Goal: Communication & Community: Answer question/provide support

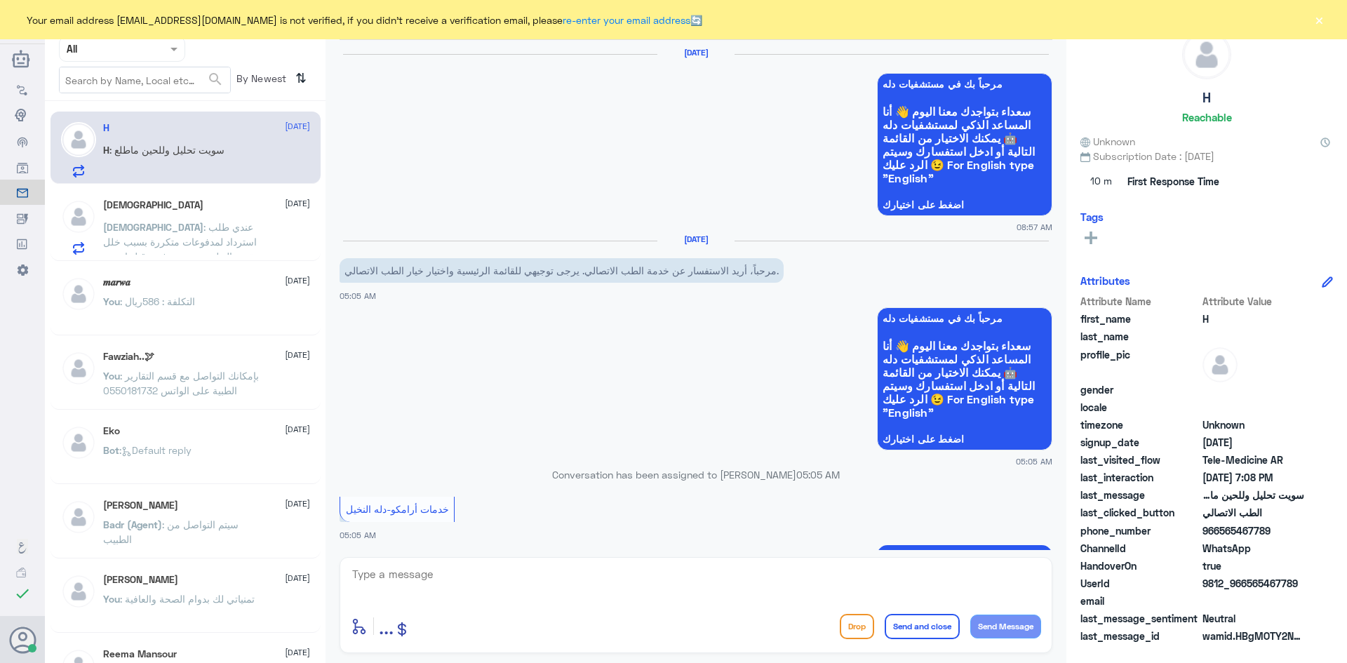
scroll to position [882, 0]
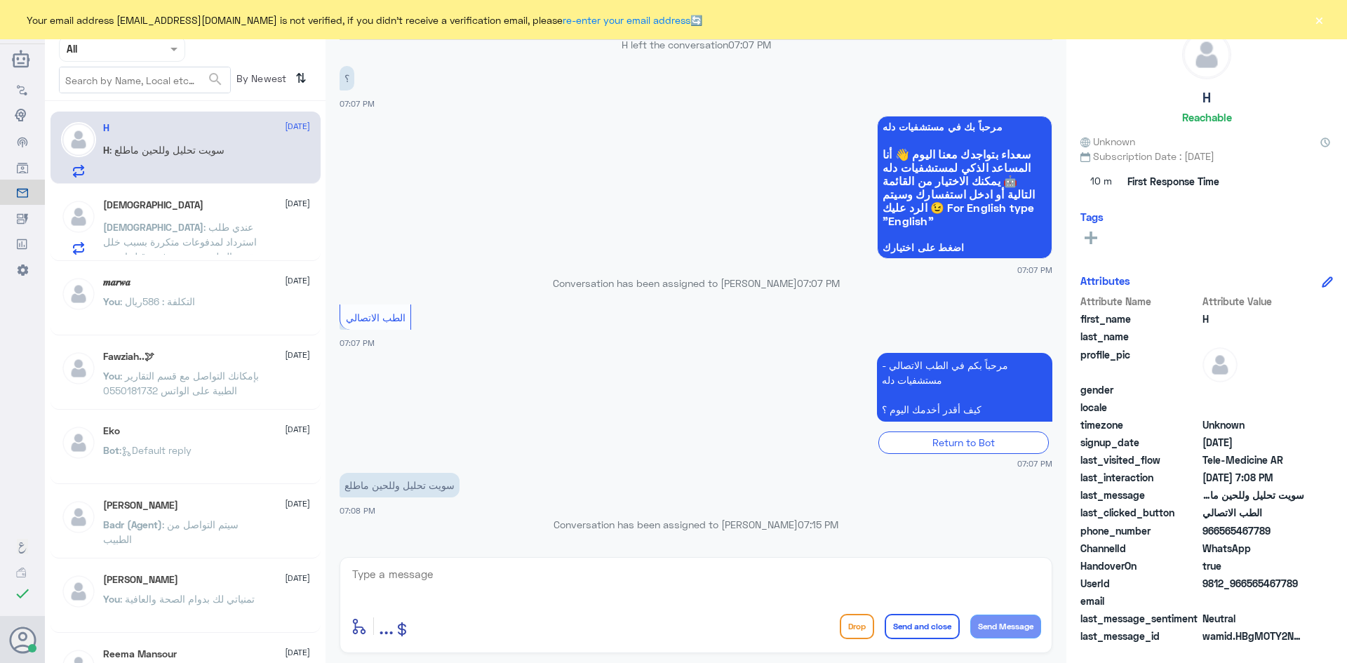
click at [548, 589] on textarea at bounding box center [696, 582] width 690 height 34
click at [1321, 22] on button "×" at bounding box center [1318, 20] width 14 height 14
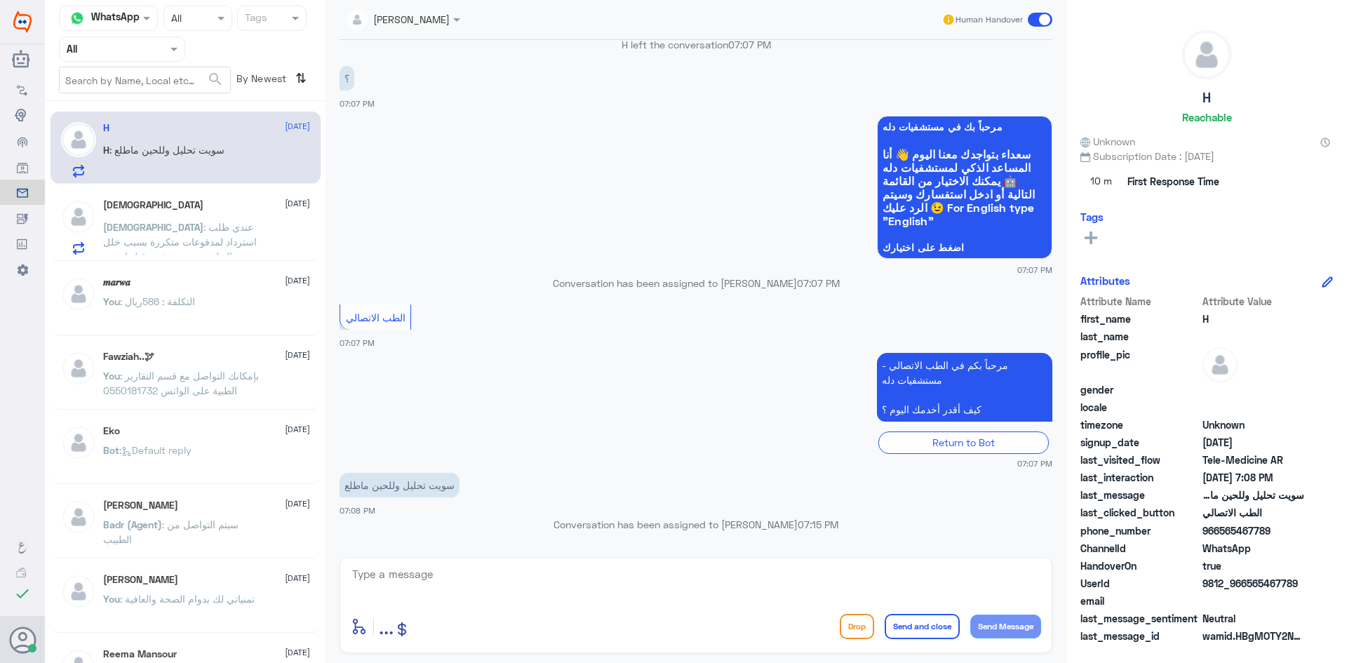
click at [555, 593] on textarea at bounding box center [696, 582] width 690 height 34
paste textarea "مرحبا معك [PERSON_NAME] من الطب الاتصالي"
type textarea "مرحبا معك [PERSON_NAME] من الطب الاتصالي"
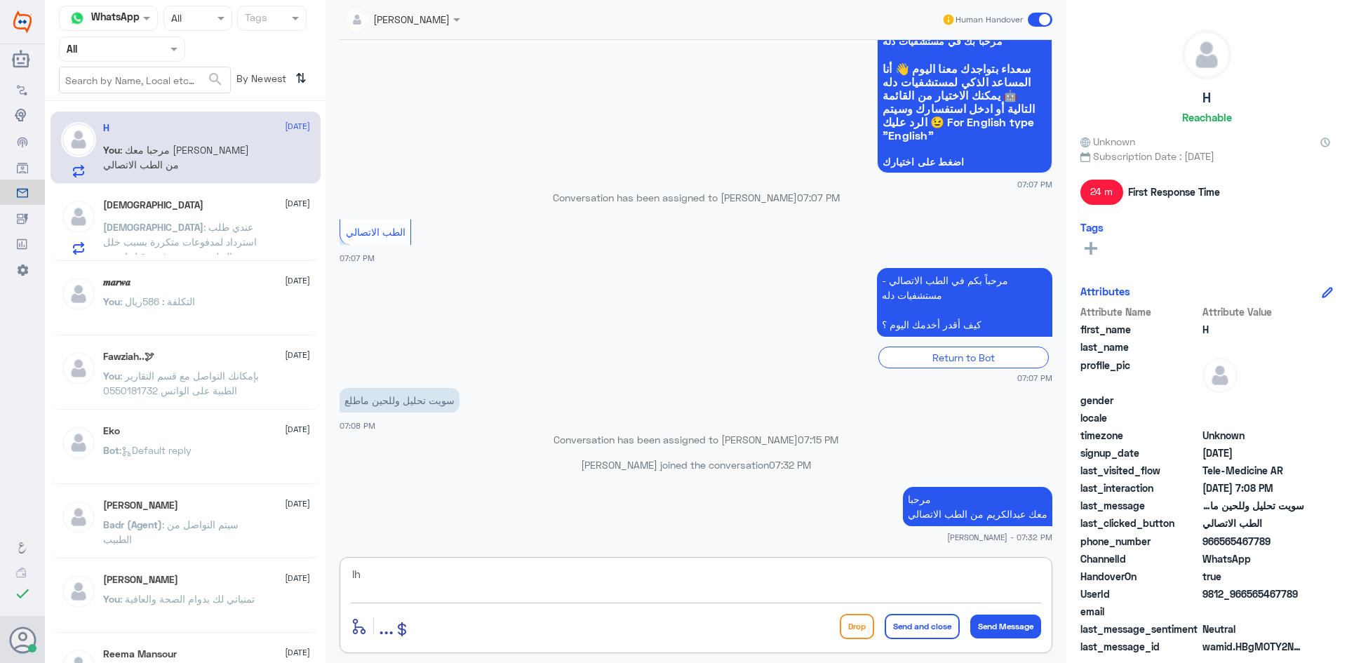
type textarea "l"
type textarea "ماظهرت نتيجة التحاليل في التطبيق ؟"
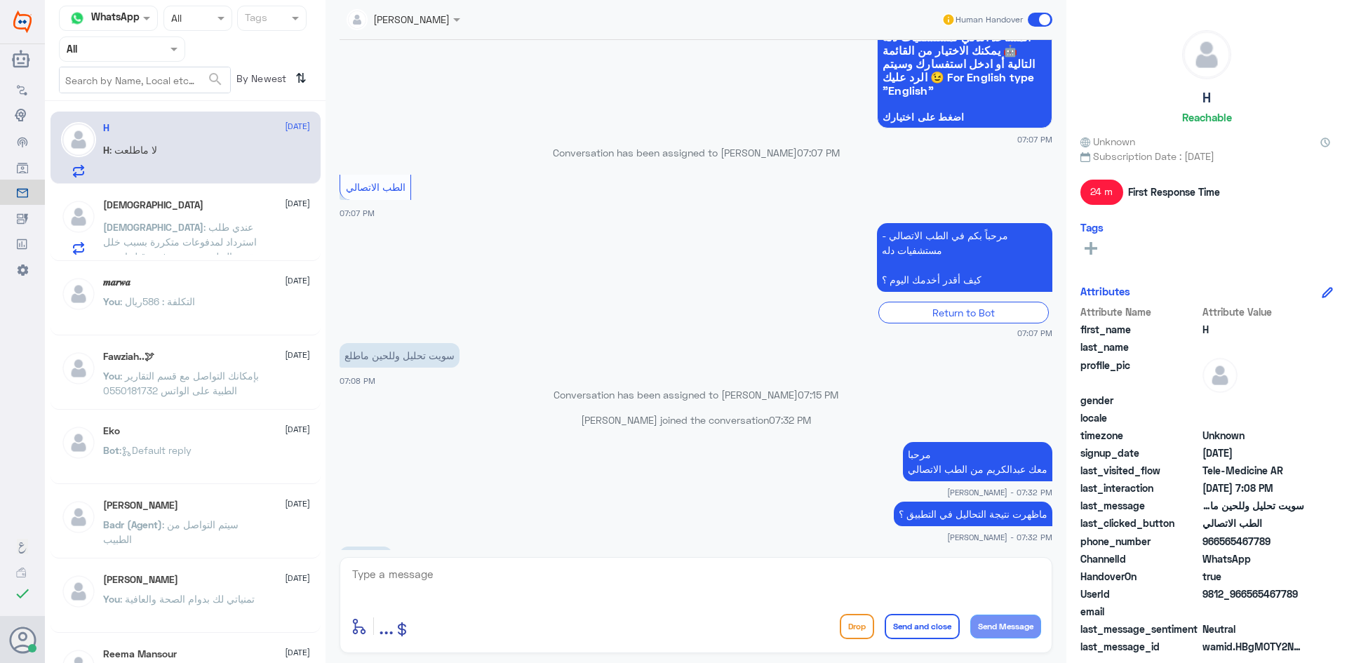
scroll to position [1034, 0]
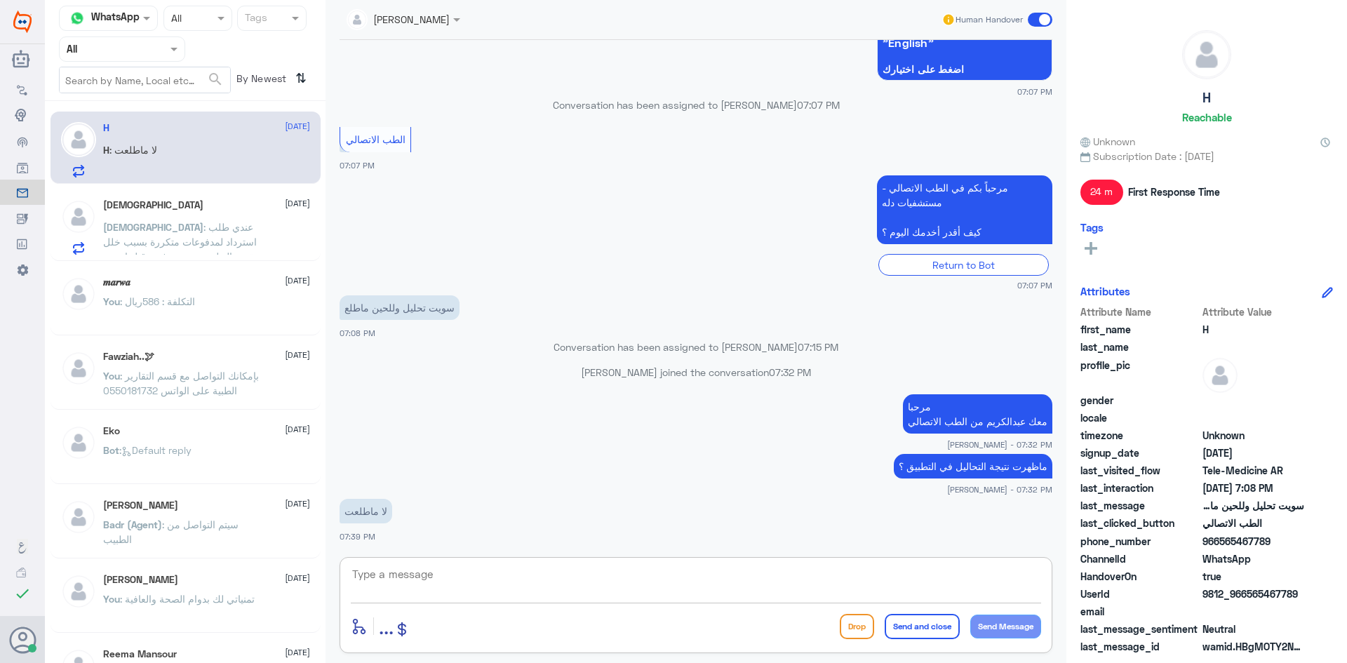
click at [499, 574] on textarea at bounding box center [696, 582] width 690 height 34
type textarea "ممكن تزوديني برقم الهوية او رقم الملف ؟"
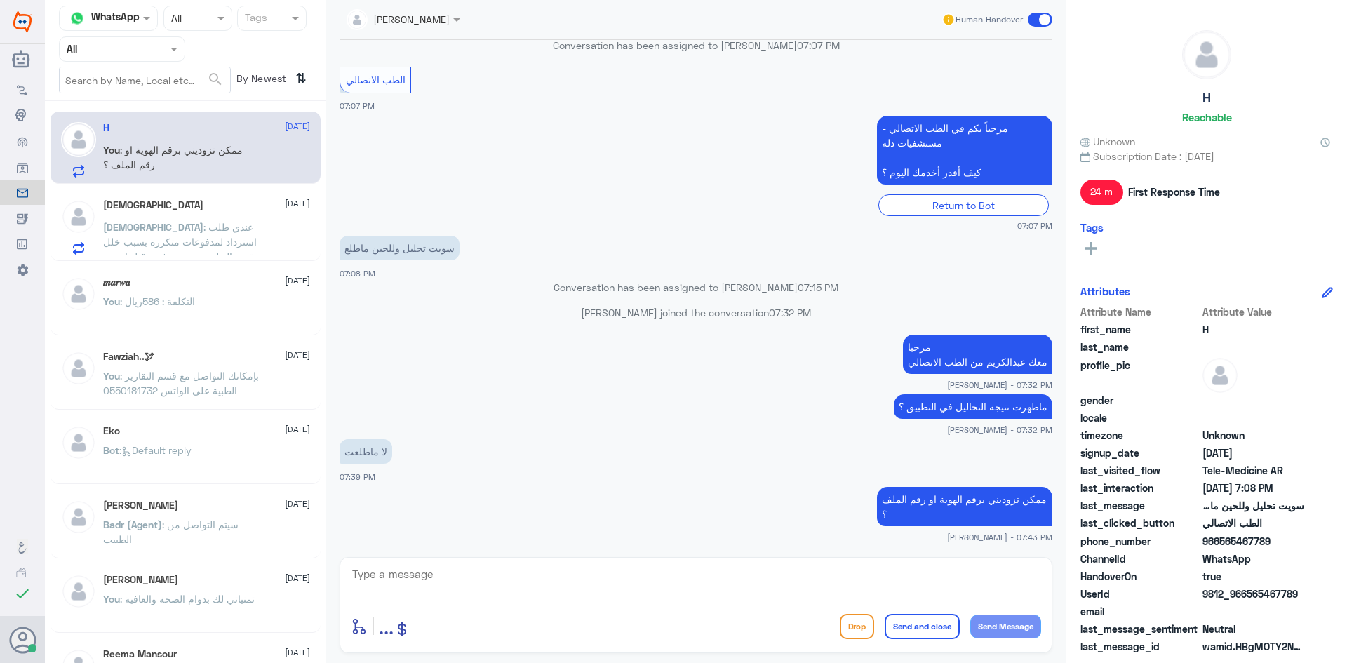
click at [210, 215] on div "[PERSON_NAME] [DATE] [DEMOGRAPHIC_DATA] : عندي طلب استرداد لمدفوعات متكررة بسبب…" at bounding box center [206, 226] width 207 height 55
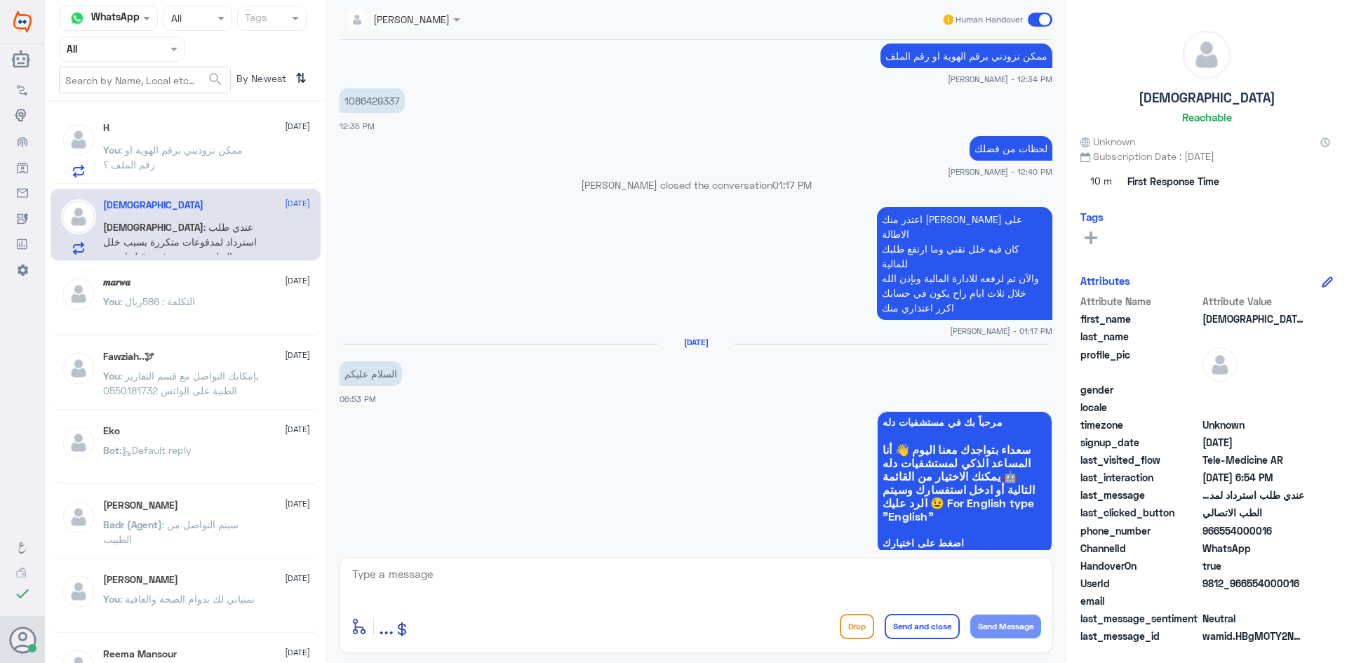
scroll to position [687, 0]
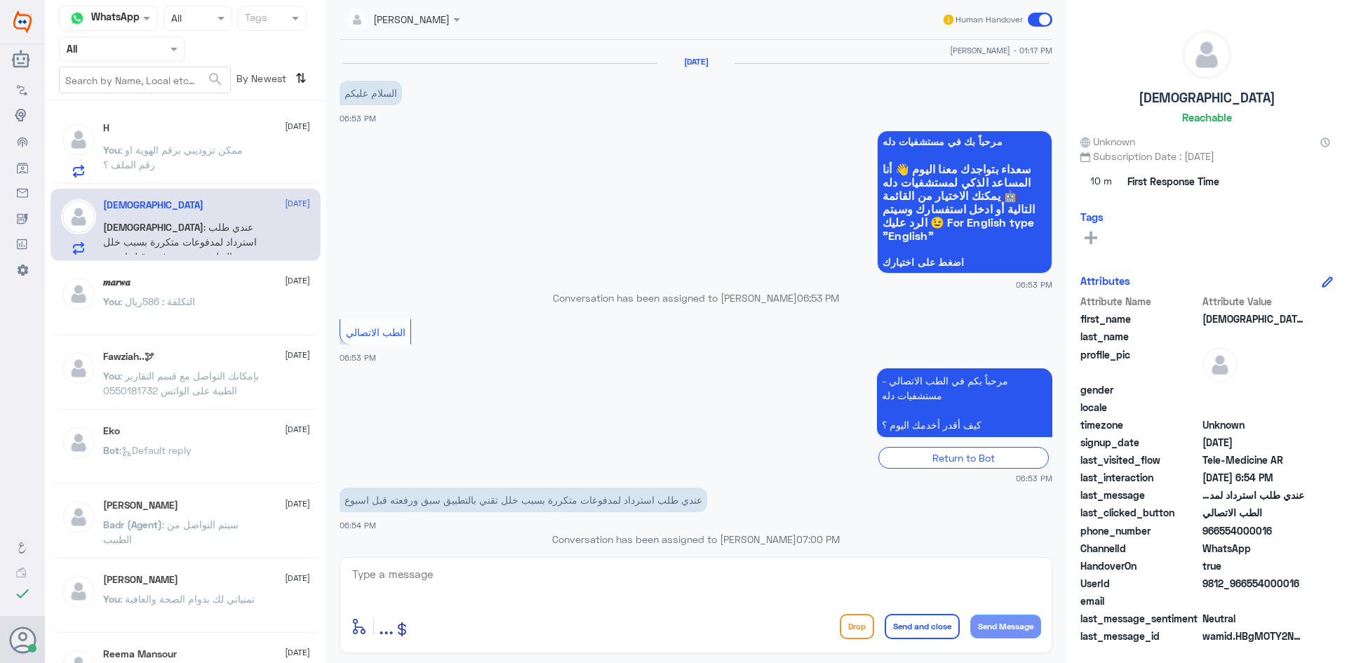
click at [199, 147] on span ": ممكن تزوديني برقم الهوية او رقم الملف ؟" at bounding box center [173, 157] width 140 height 27
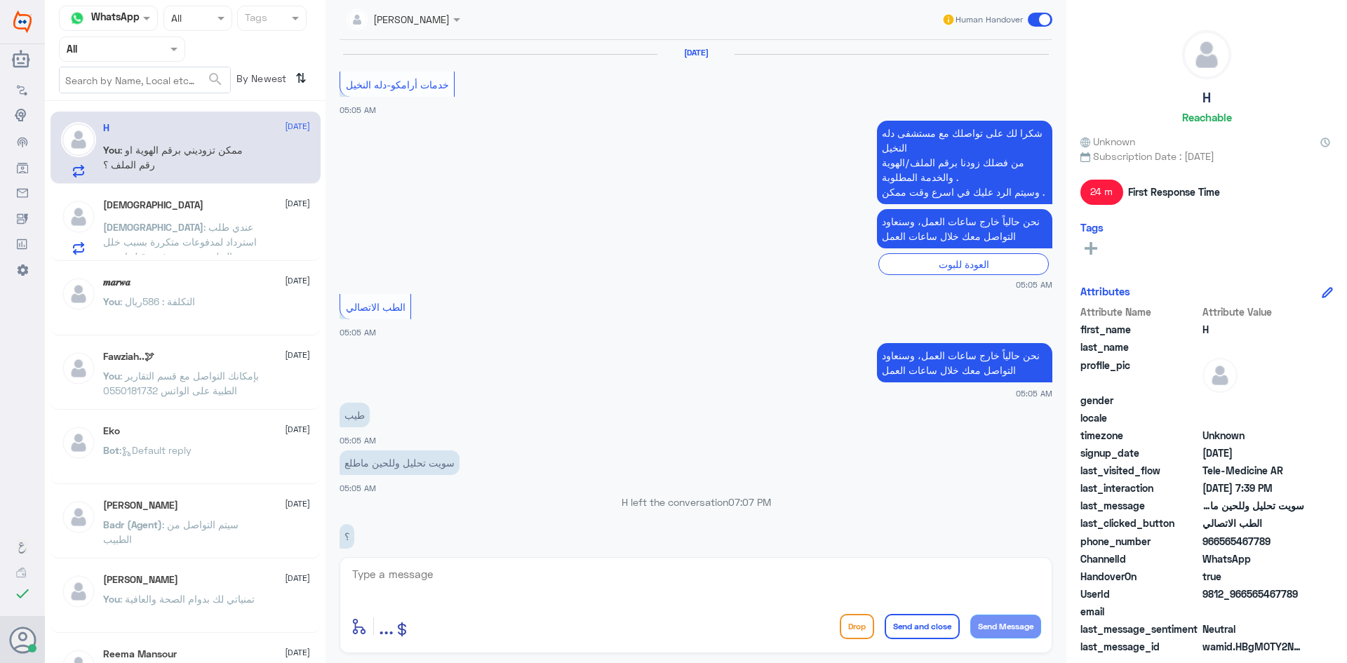
scroll to position [695, 0]
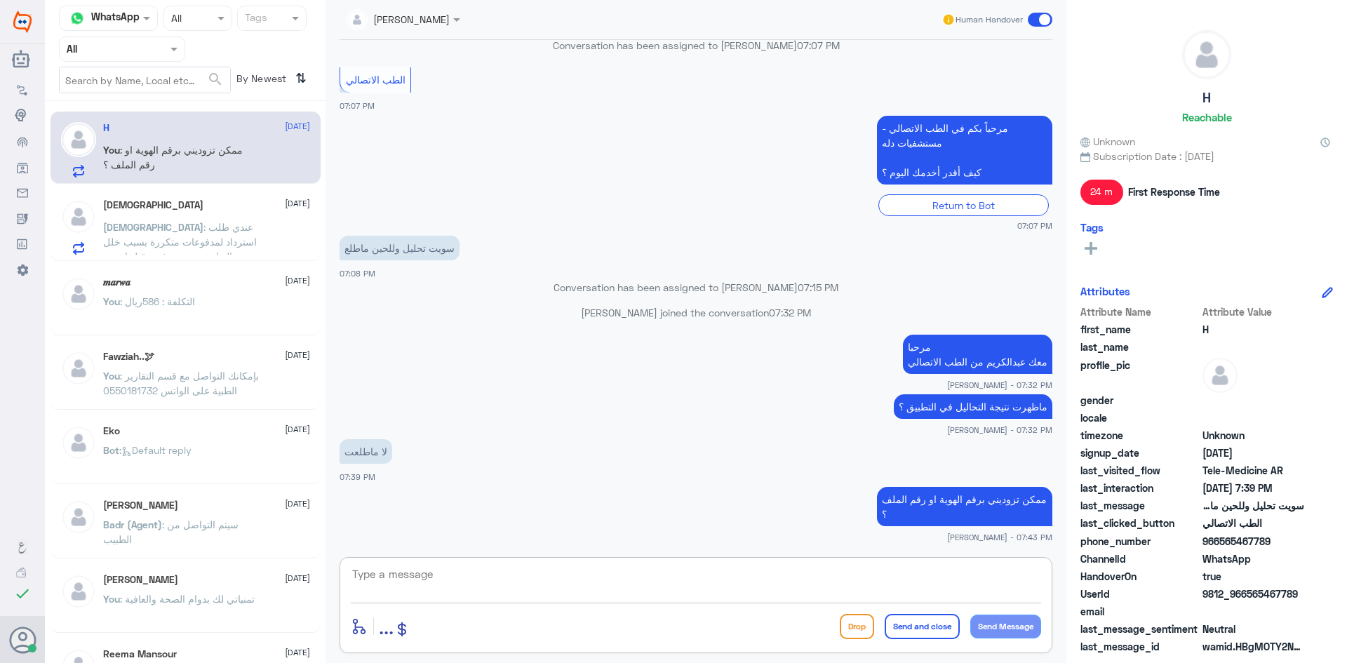
click at [722, 590] on textarea at bounding box center [696, 582] width 690 height 34
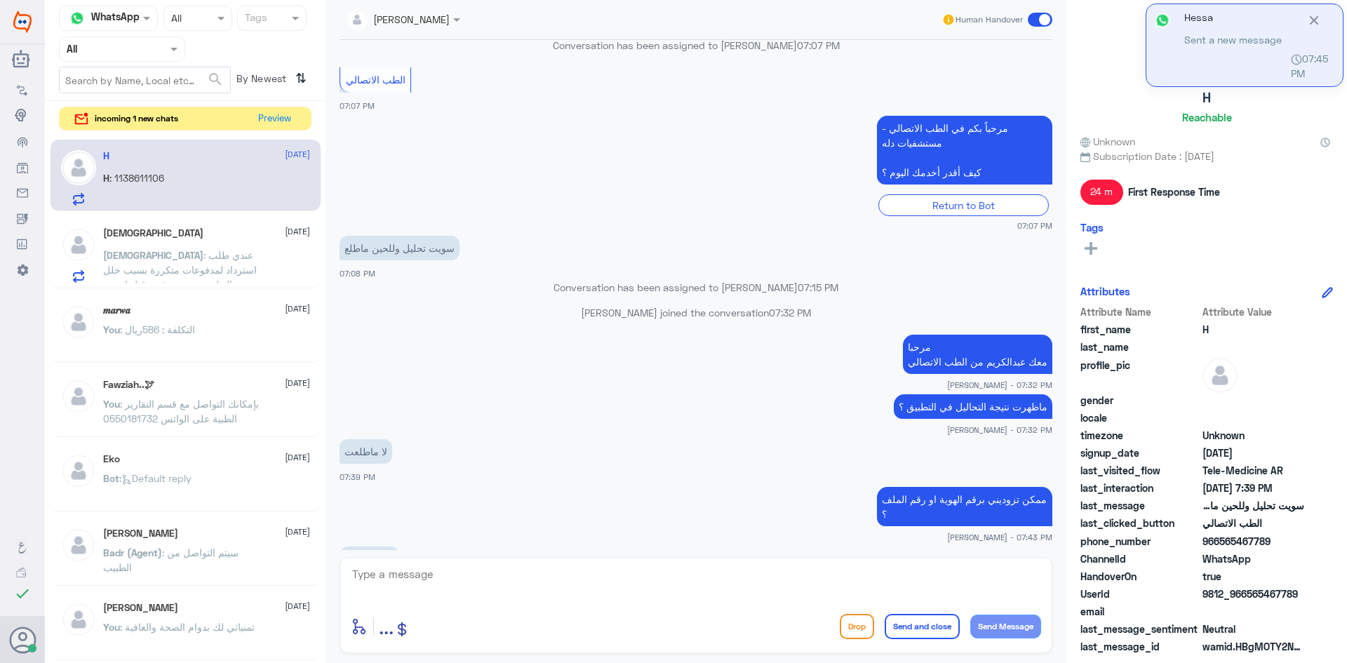
scroll to position [743, 0]
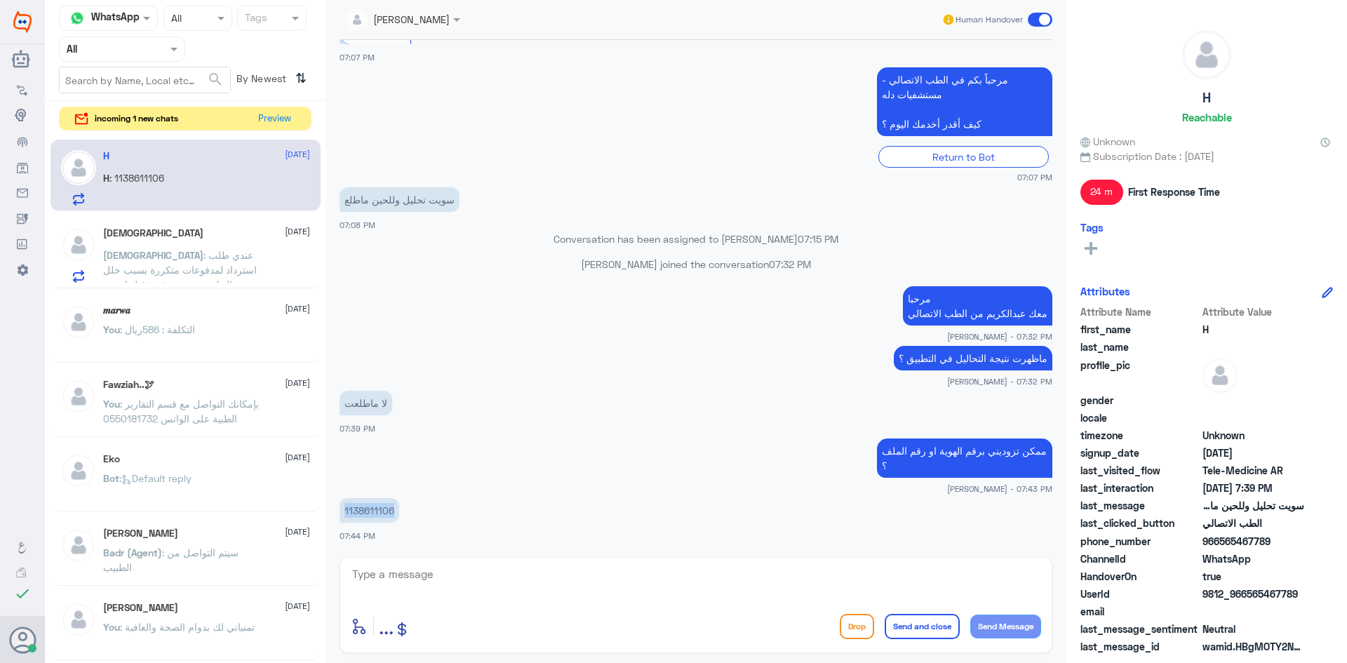
drag, startPoint x: 394, startPoint y: 508, endPoint x: 339, endPoint y: 509, distance: 55.4
click at [339, 509] on div "[DATE] خدمات أرامكو-دله النخيل 05:05 AM شكرا لك على تواصلك مع مستشفى دله النخيل…" at bounding box center [695, 295] width 727 height 510
copy p "1138611106"
click at [741, 583] on textarea at bounding box center [696, 582] width 690 height 34
type textarea "h"
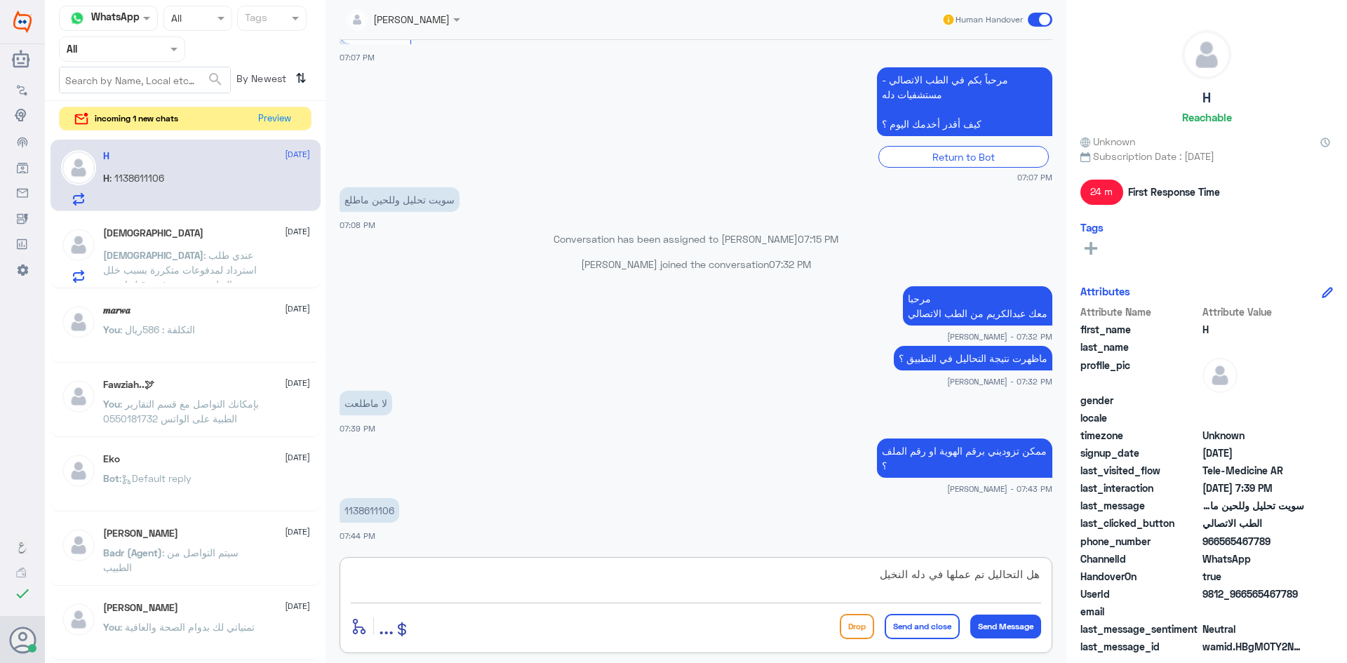
type textarea "هل التحاليل تم عملها في دله النخيل ؟"
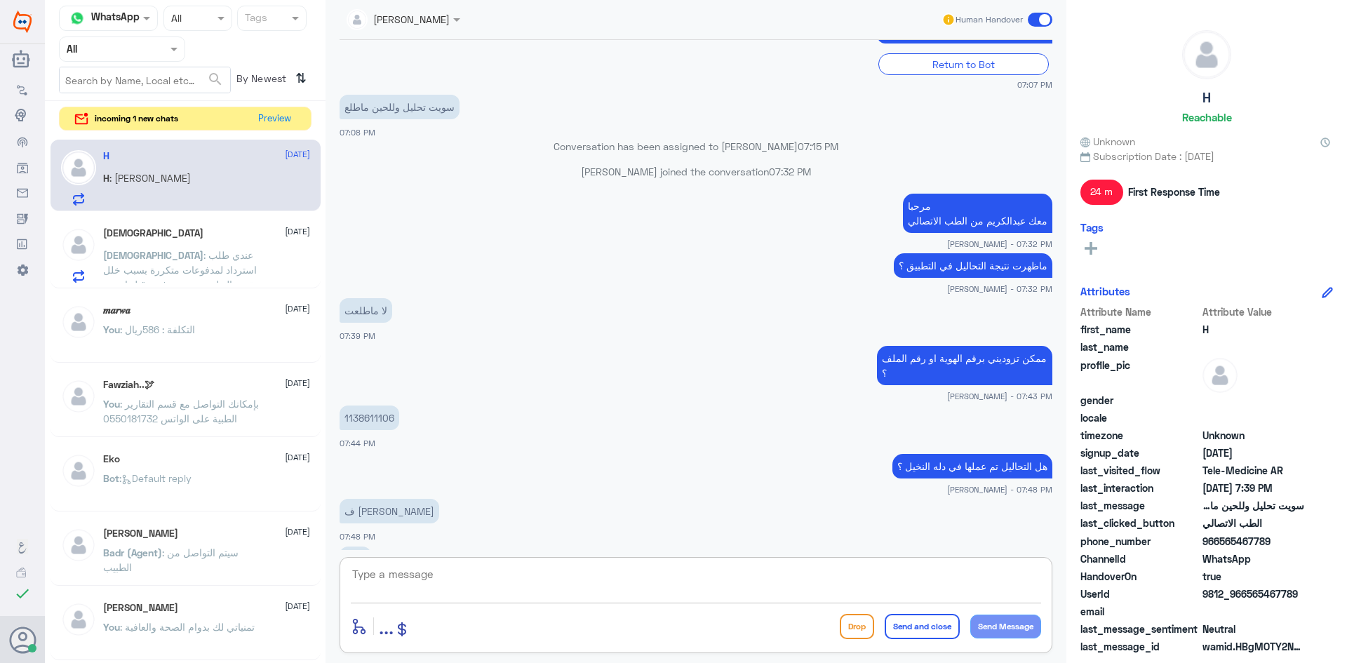
scroll to position [884, 0]
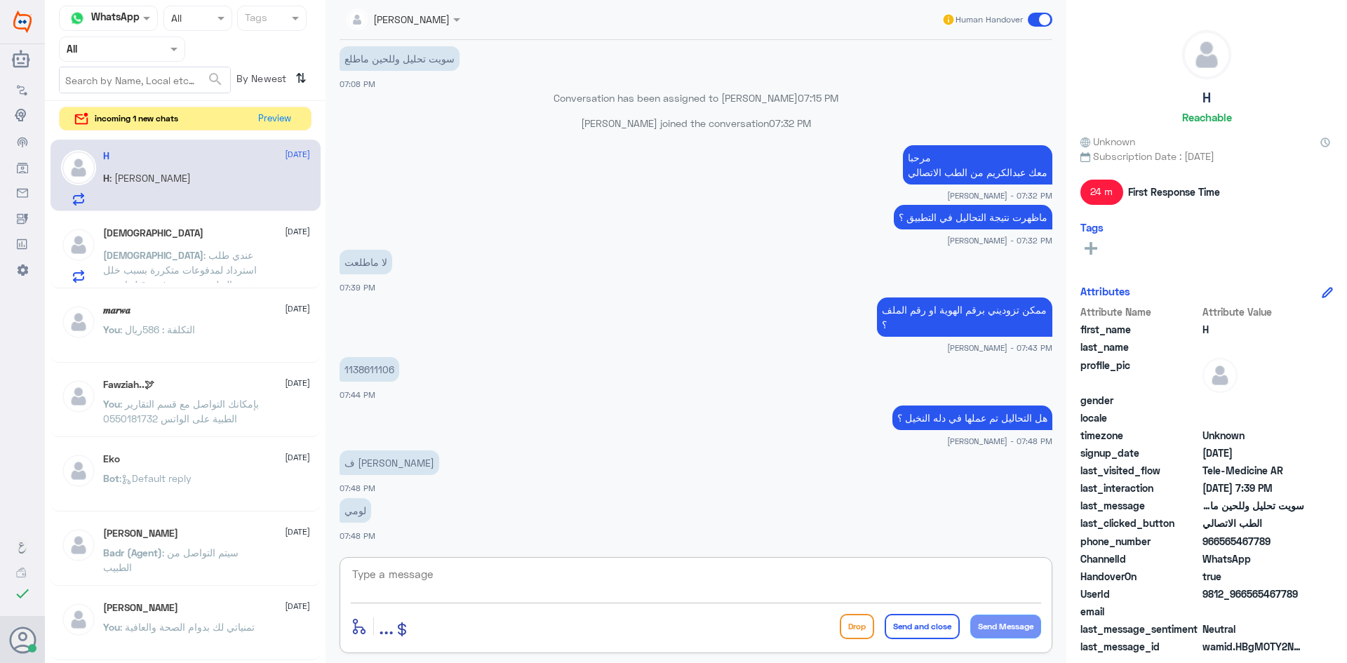
click at [573, 579] on textarea at bounding box center [696, 582] width 690 height 34
type textarea "ما فهمت عليك ممكن توضحين لي اكثر ؟"
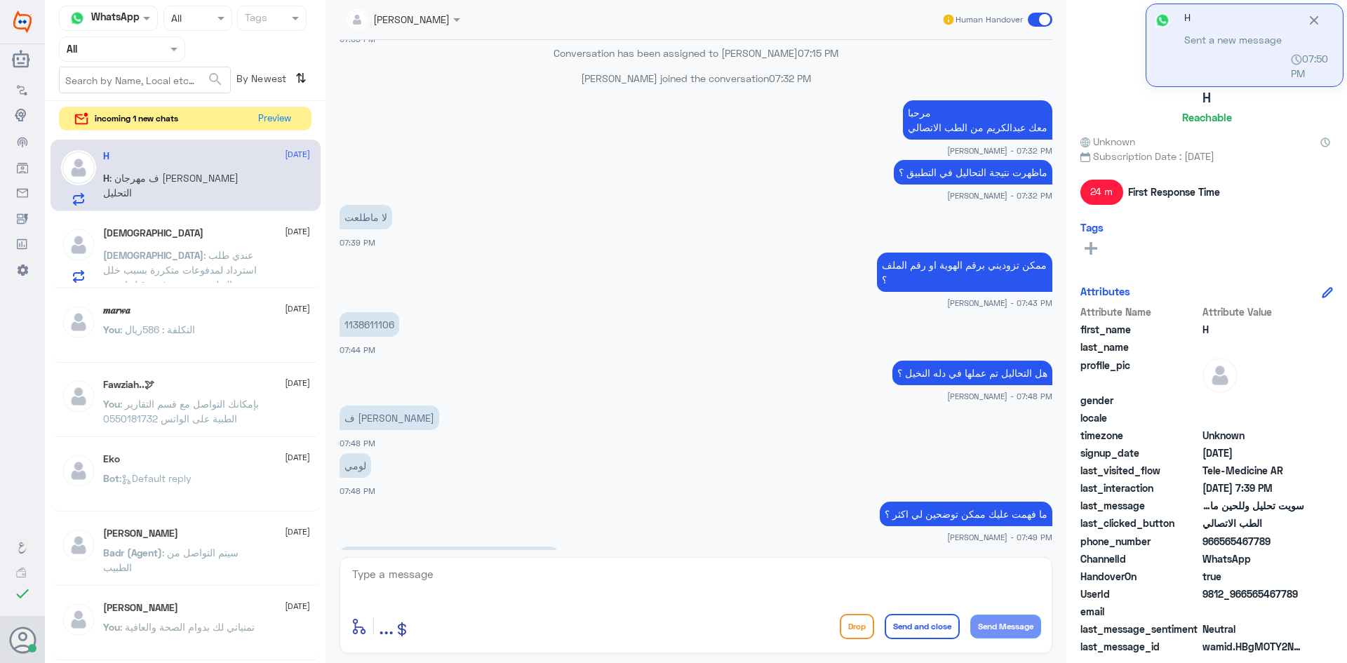
scroll to position [977, 0]
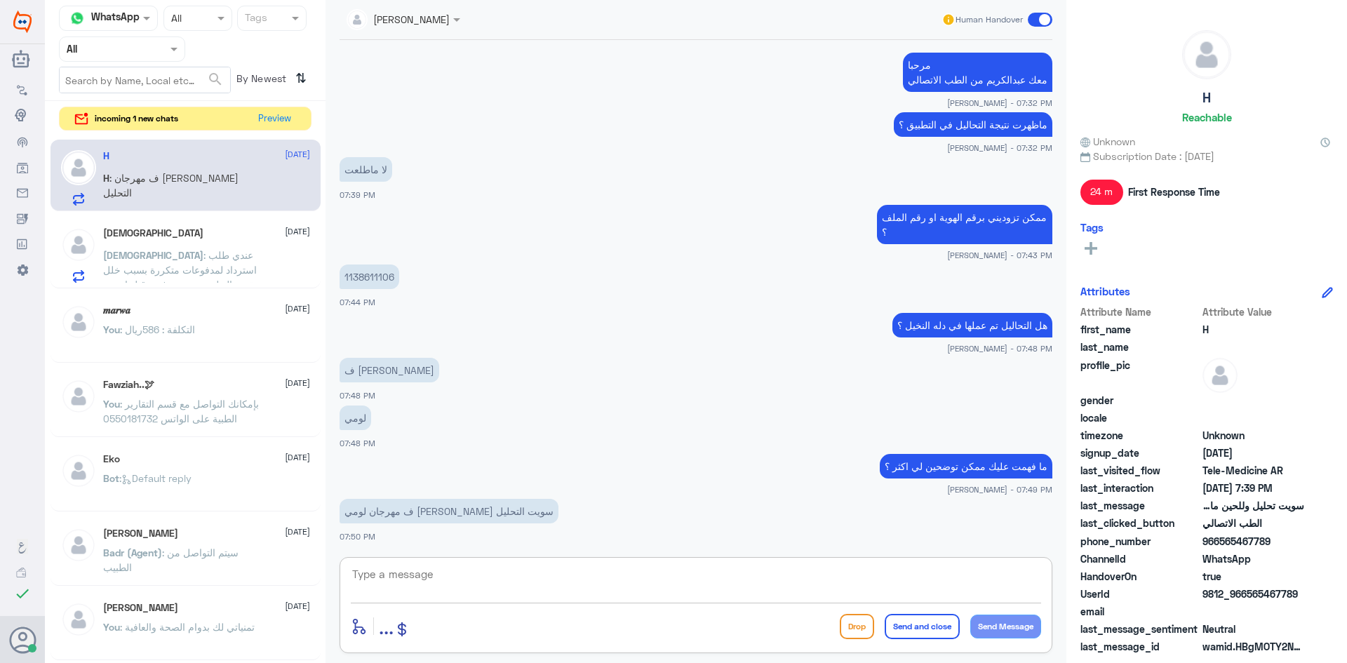
click at [638, 585] on textarea at bounding box center [696, 582] width 690 height 34
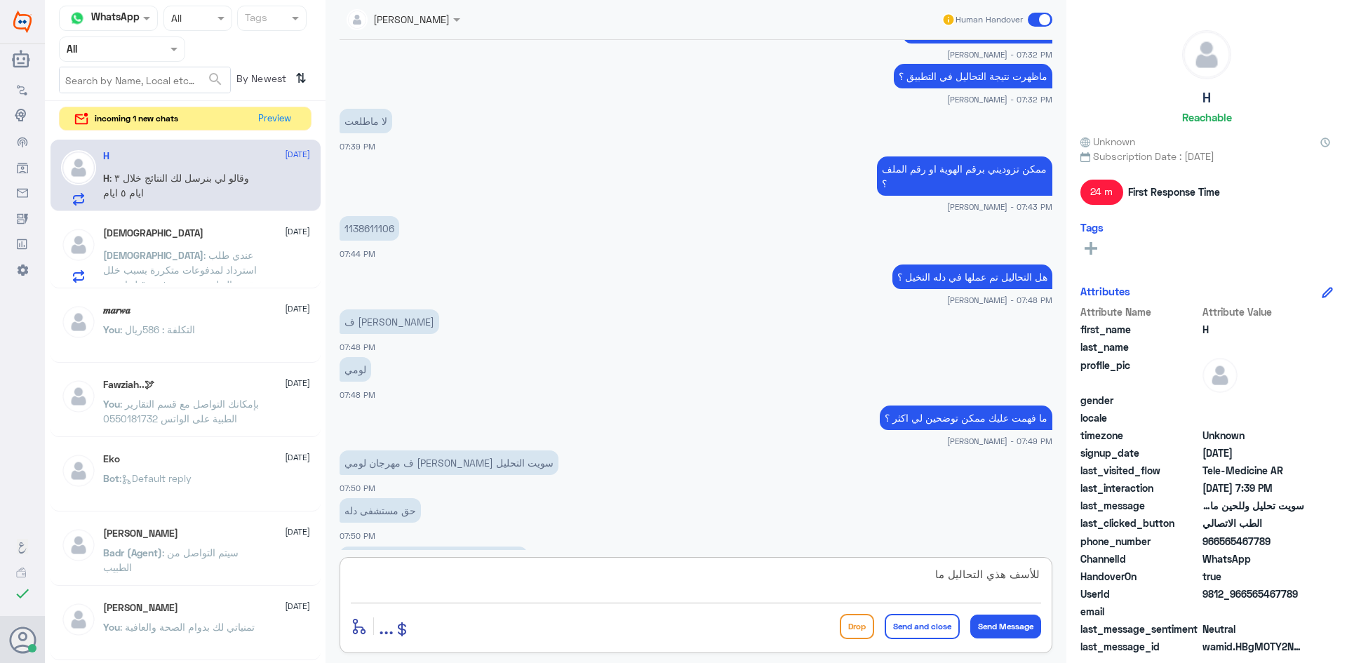
scroll to position [1073, 0]
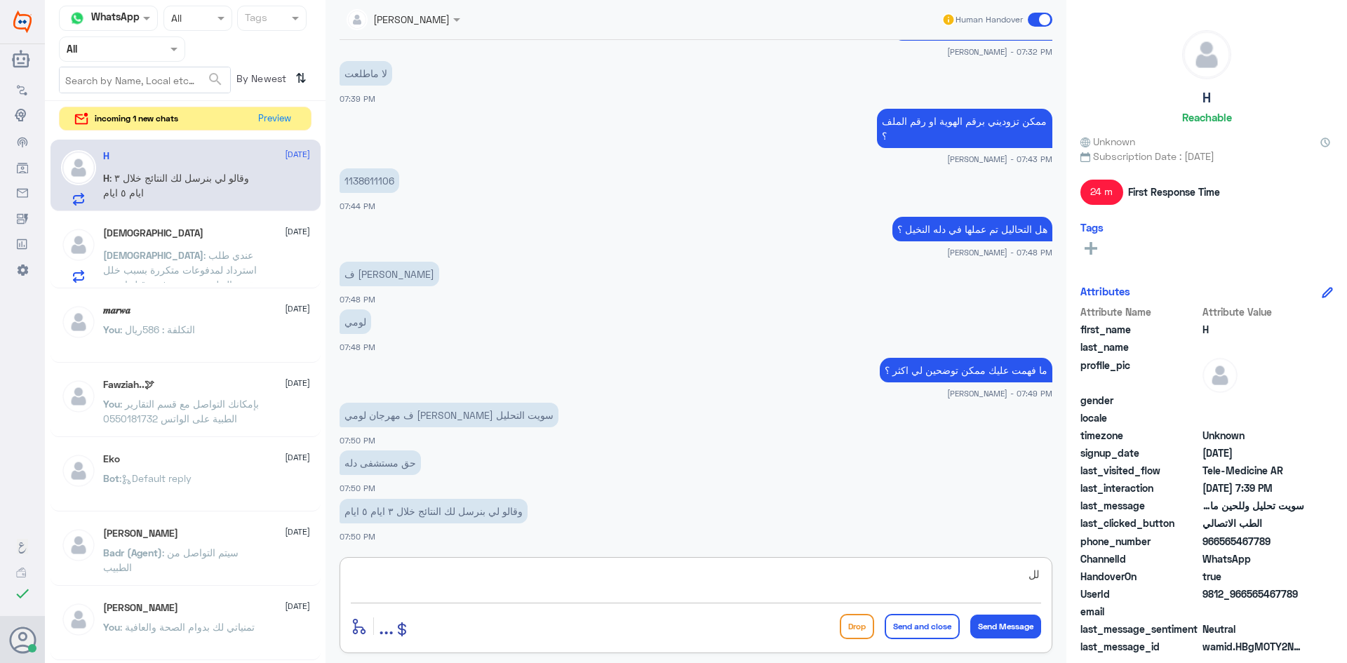
type textarea "ل"
type textarea "وانتي عملتيها متى ؟"
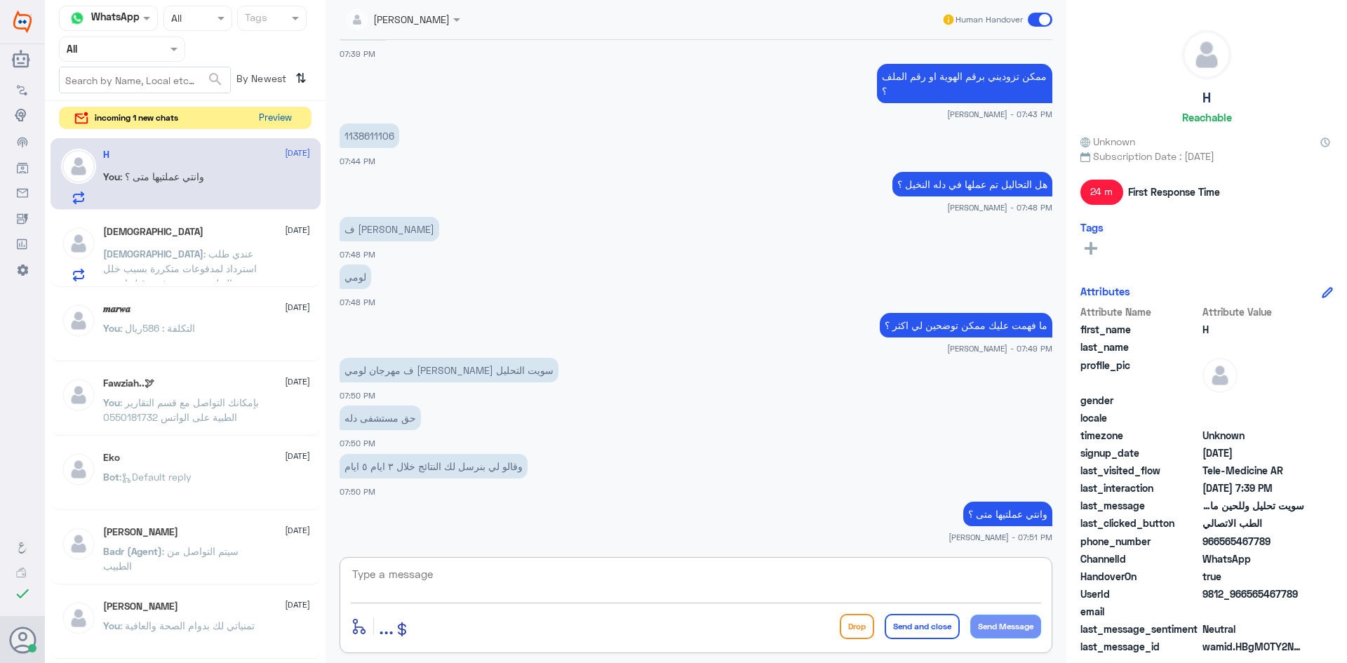
click at [260, 116] on button "Preview" at bounding box center [274, 118] width 43 height 22
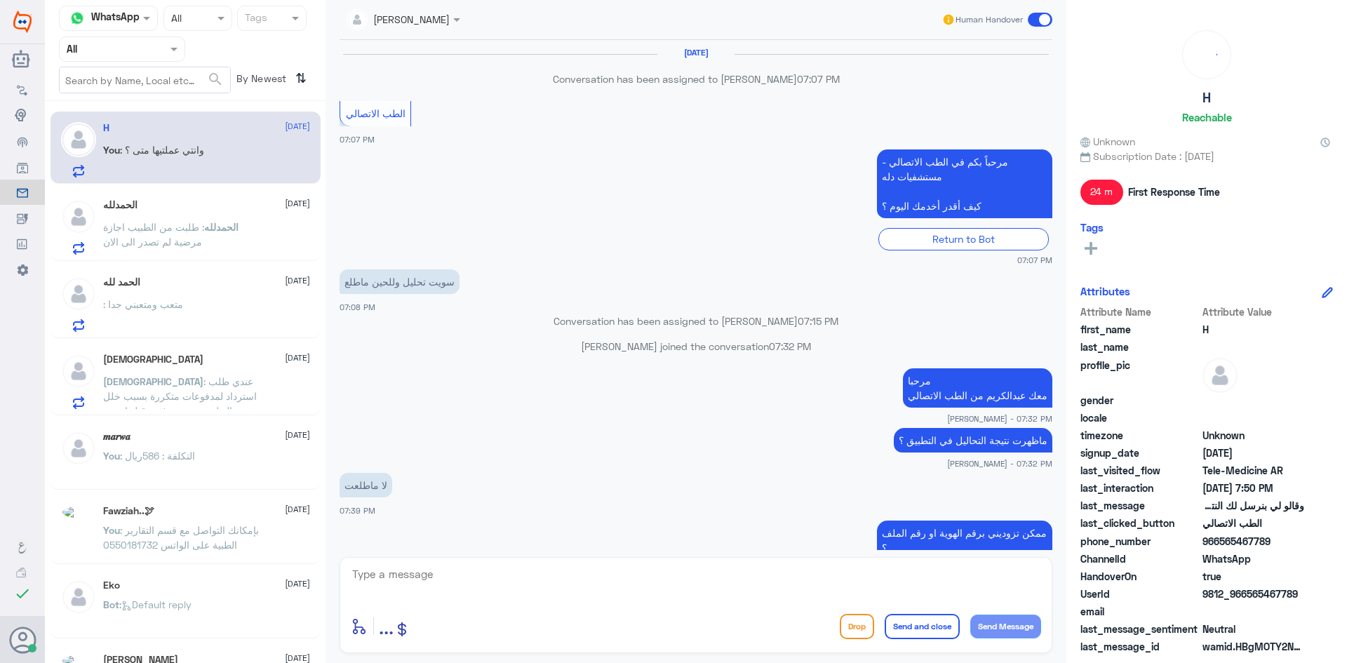
scroll to position [457, 0]
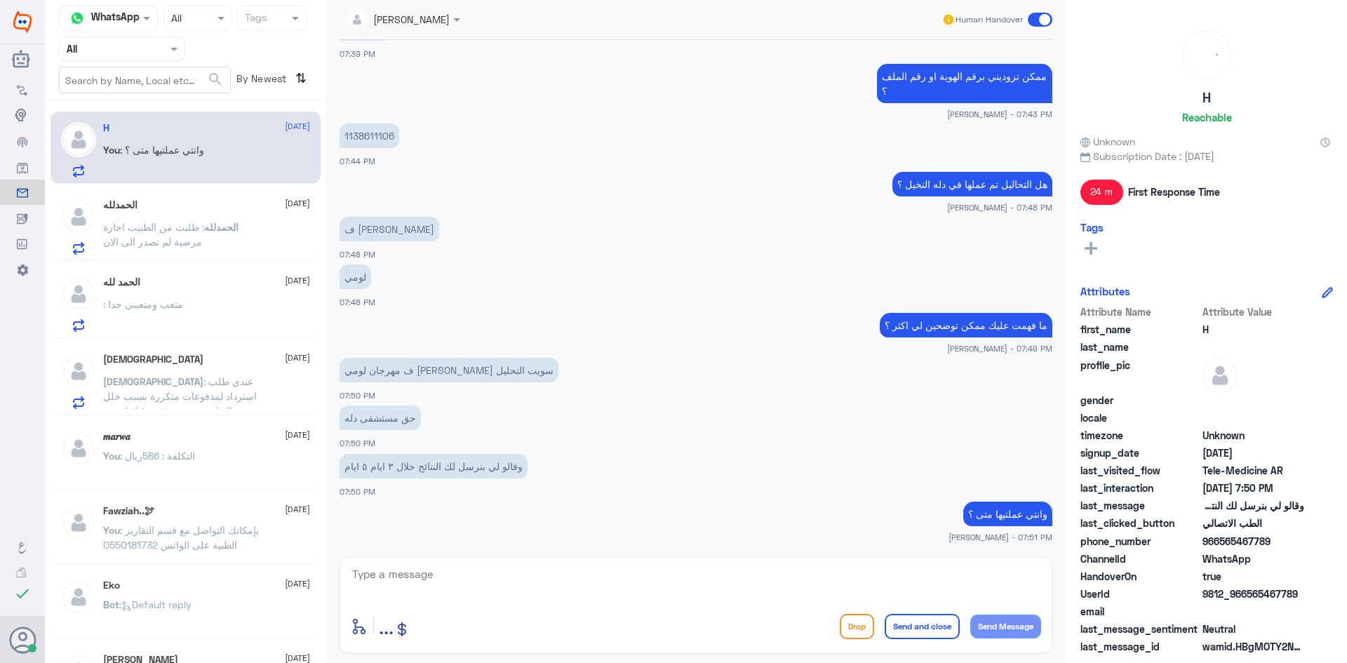
click at [161, 220] on p "ال[PERSON_NAME] : طلبت من الطبيب اجازة مرضية لم تصدر الى الان" at bounding box center [182, 237] width 158 height 35
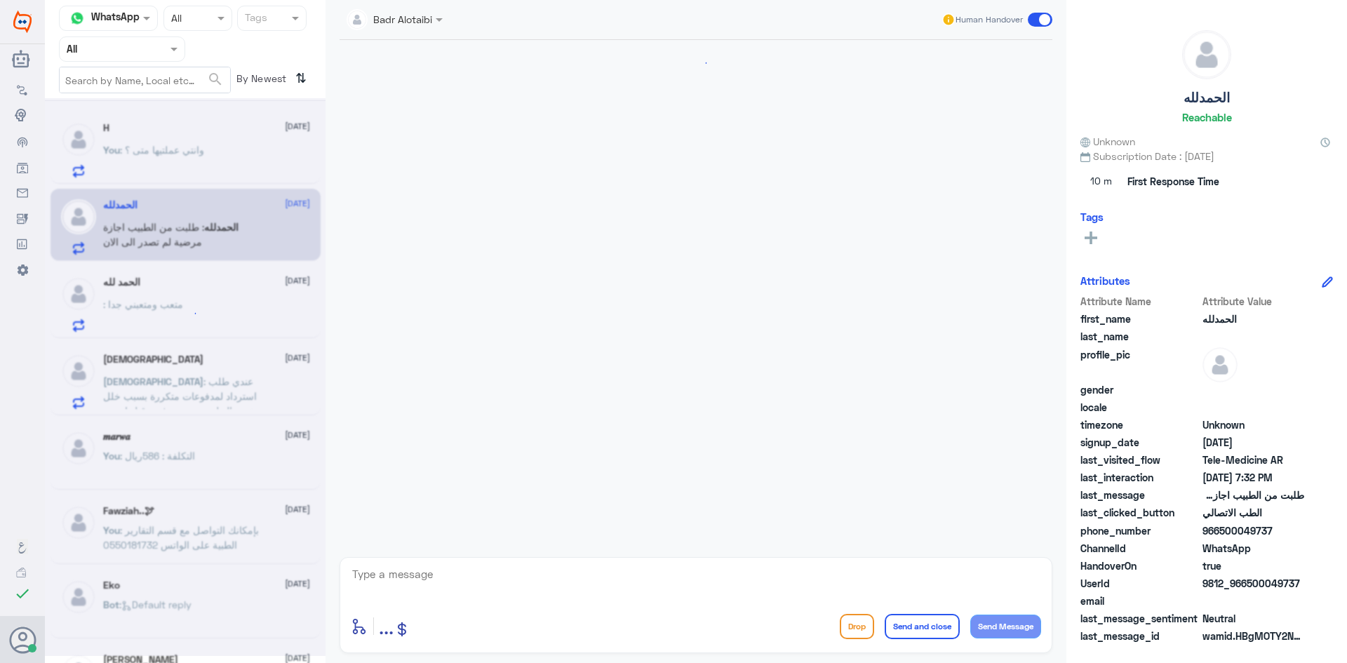
scroll to position [583, 0]
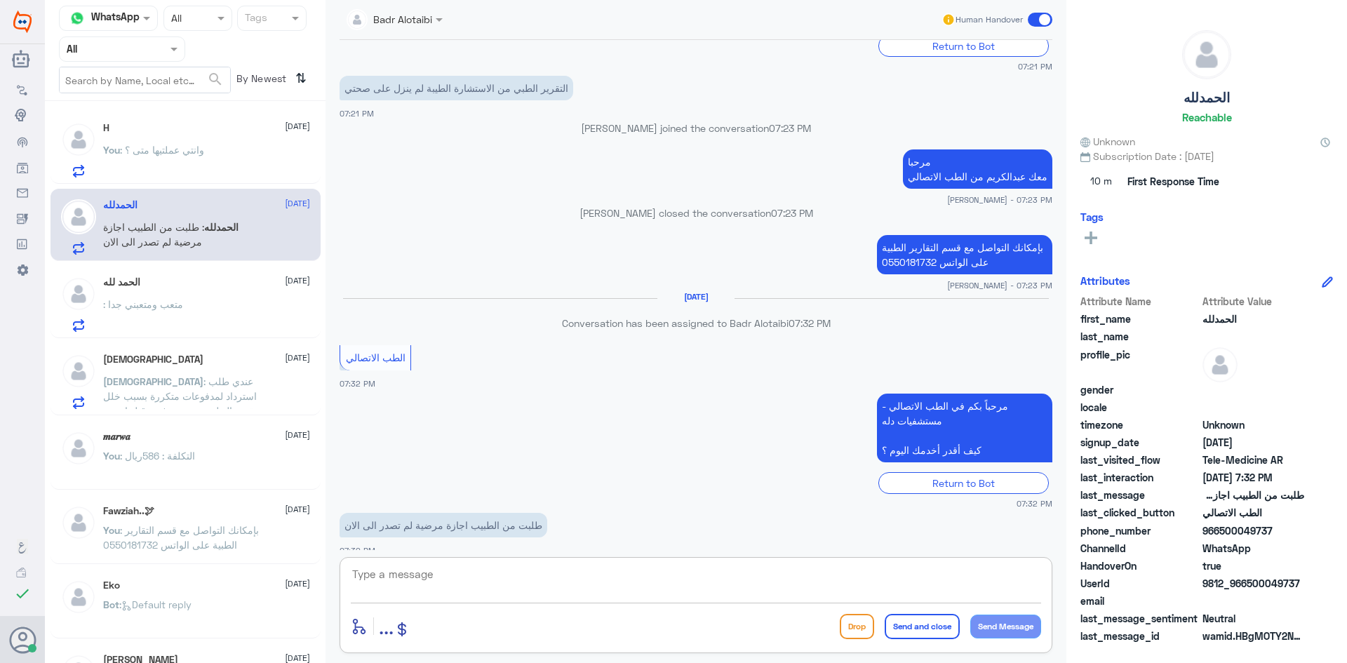
click at [503, 579] on textarea at bounding box center [696, 582] width 690 height 34
paste textarea "مرحبا معك [PERSON_NAME] من الطب الاتصالي"
type textarea "مرحبا معك [PERSON_NAME] من الطب الاتصالي"
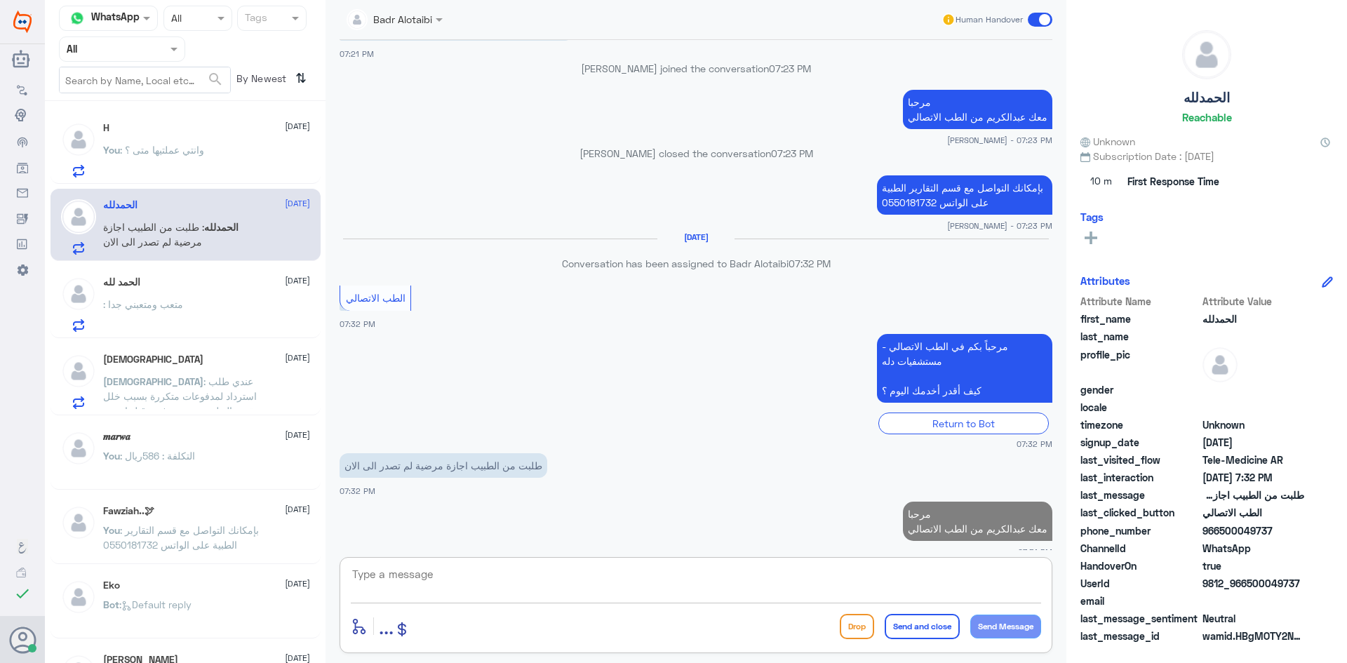
click at [469, 587] on textarea at bounding box center [696, 582] width 690 height 34
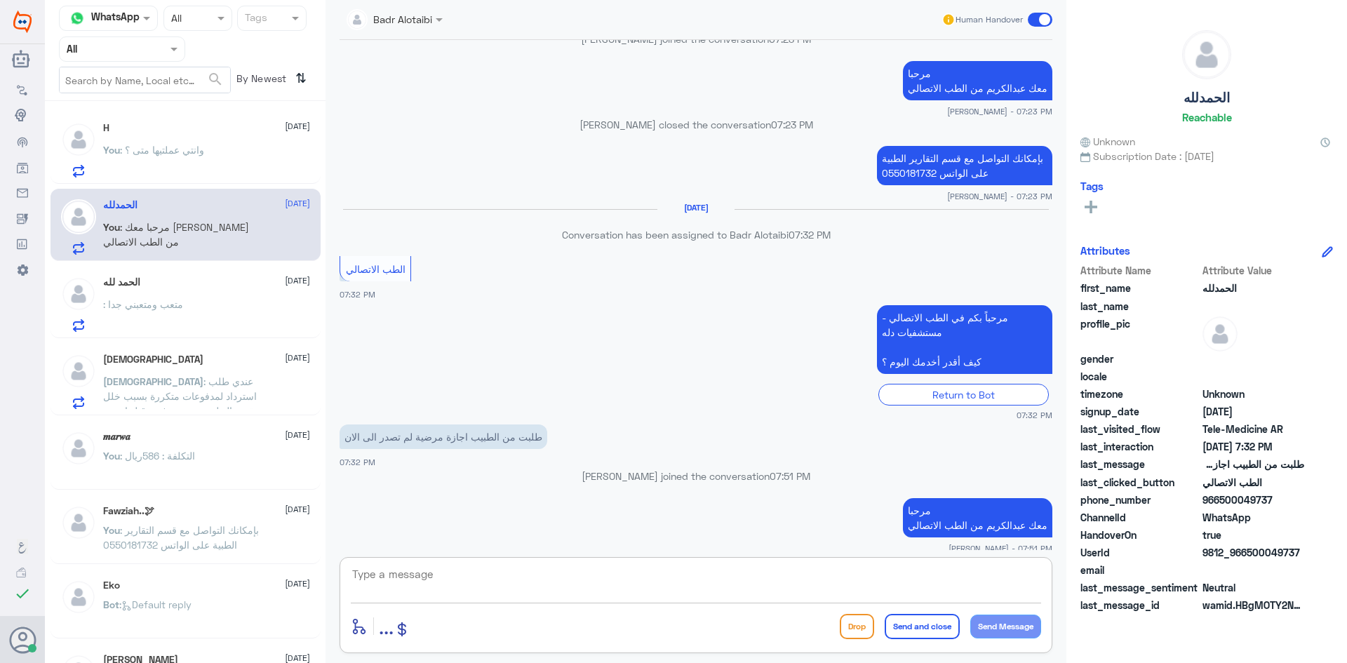
scroll to position [639, 0]
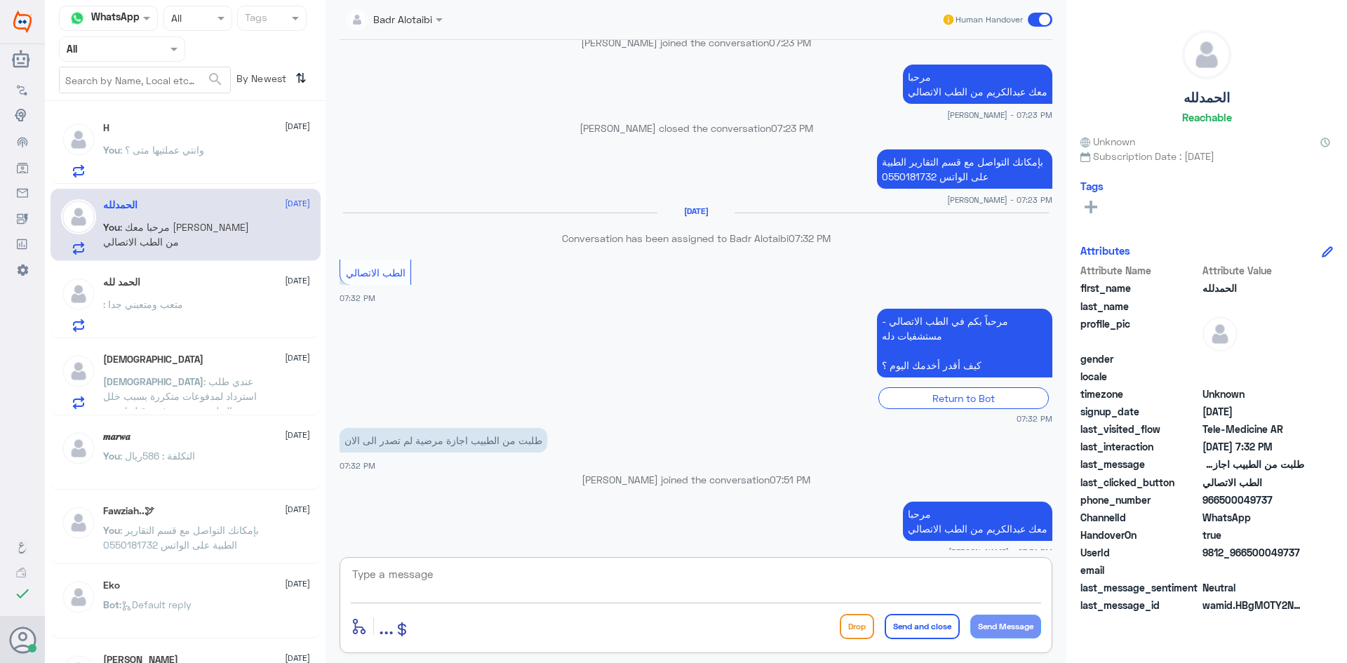
paste textarea "بإمكانك التواصل مع قسم التقارير الطبية على الواتس 0550181732"
type textarea "بإمكانك التواصل مع قسم التقارير الطبية على الواتس 0550181732"
click at [915, 632] on button "Send and close" at bounding box center [921, 626] width 75 height 25
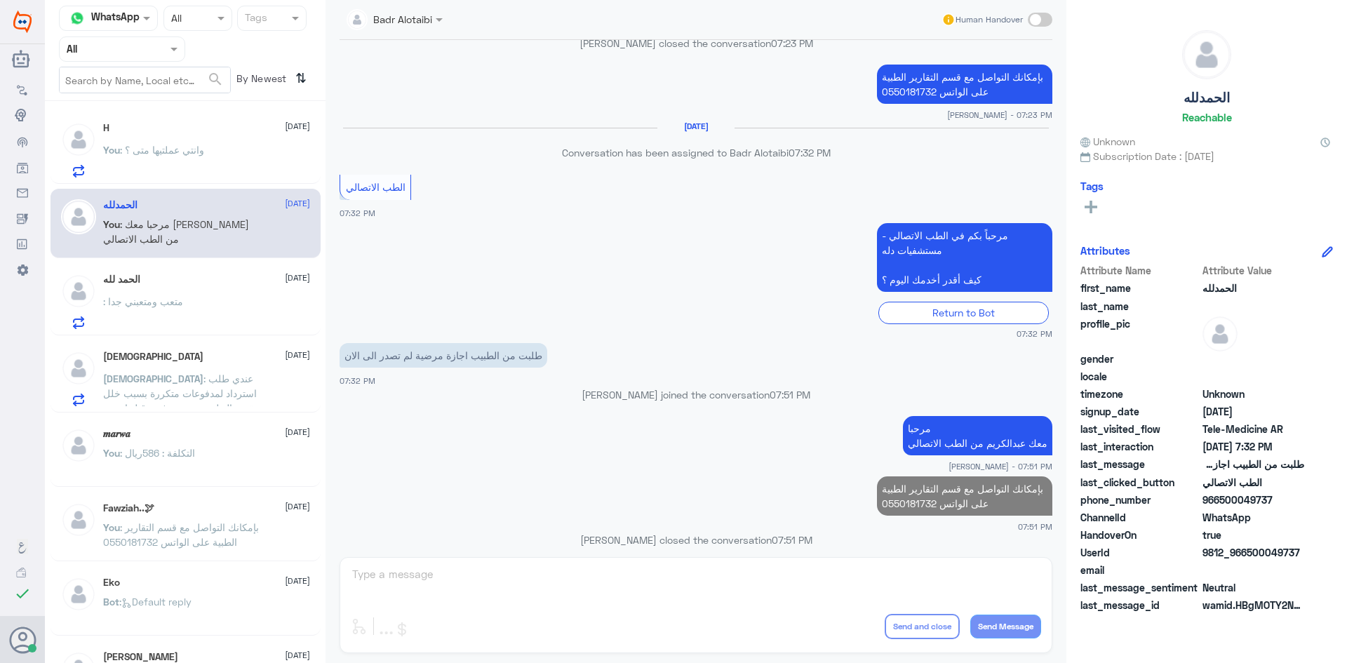
click at [212, 151] on div "You : وانتي عملتيها متى ؟" at bounding box center [206, 162] width 207 height 32
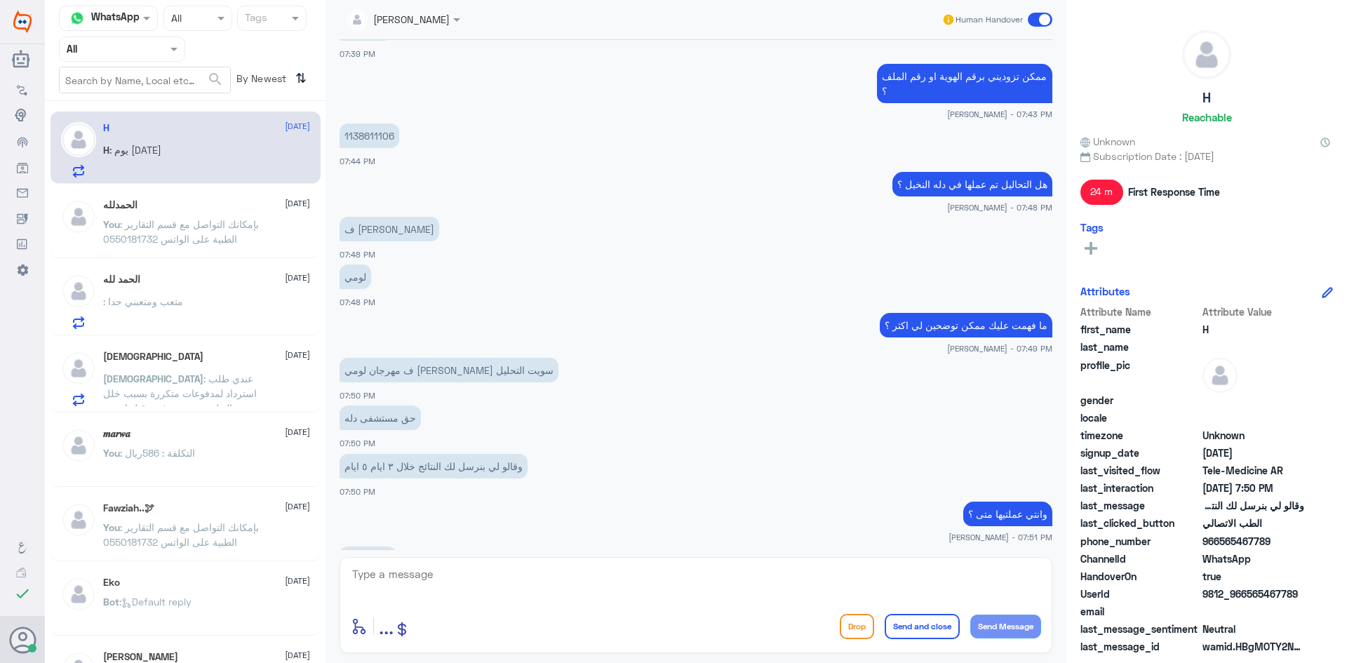
scroll to position [504, 0]
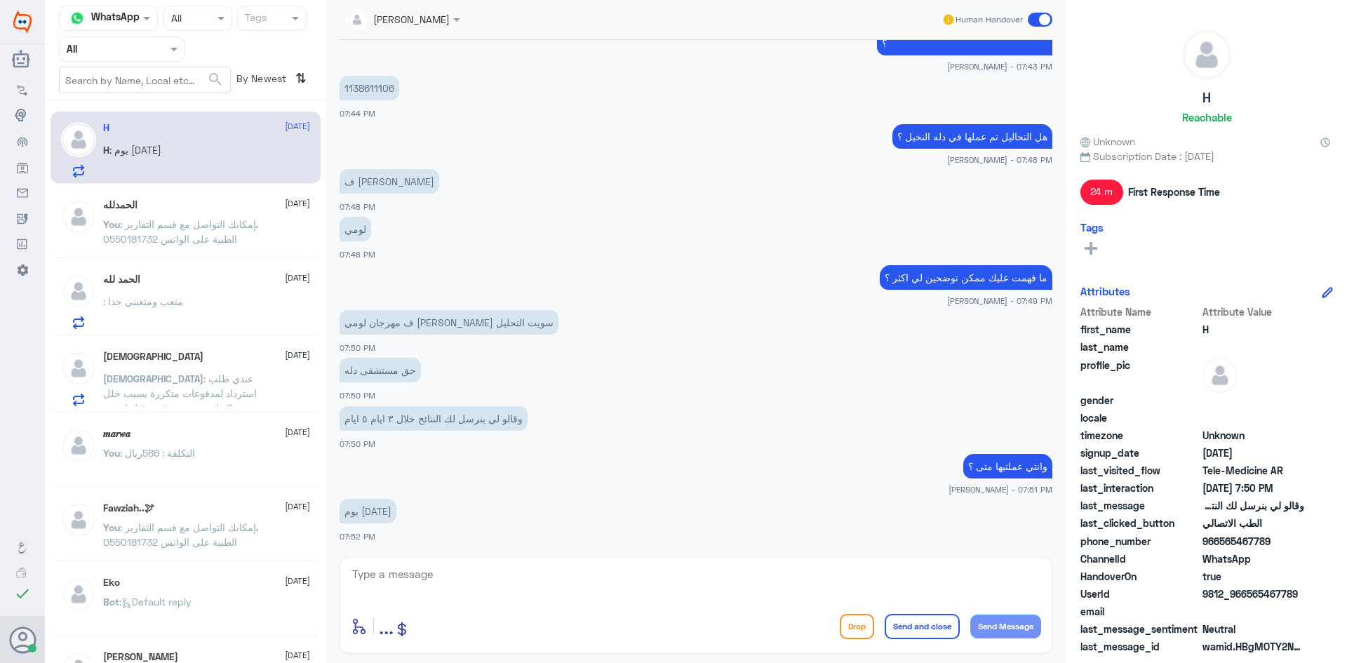
click at [429, 572] on textarea at bounding box center [696, 582] width 690 height 34
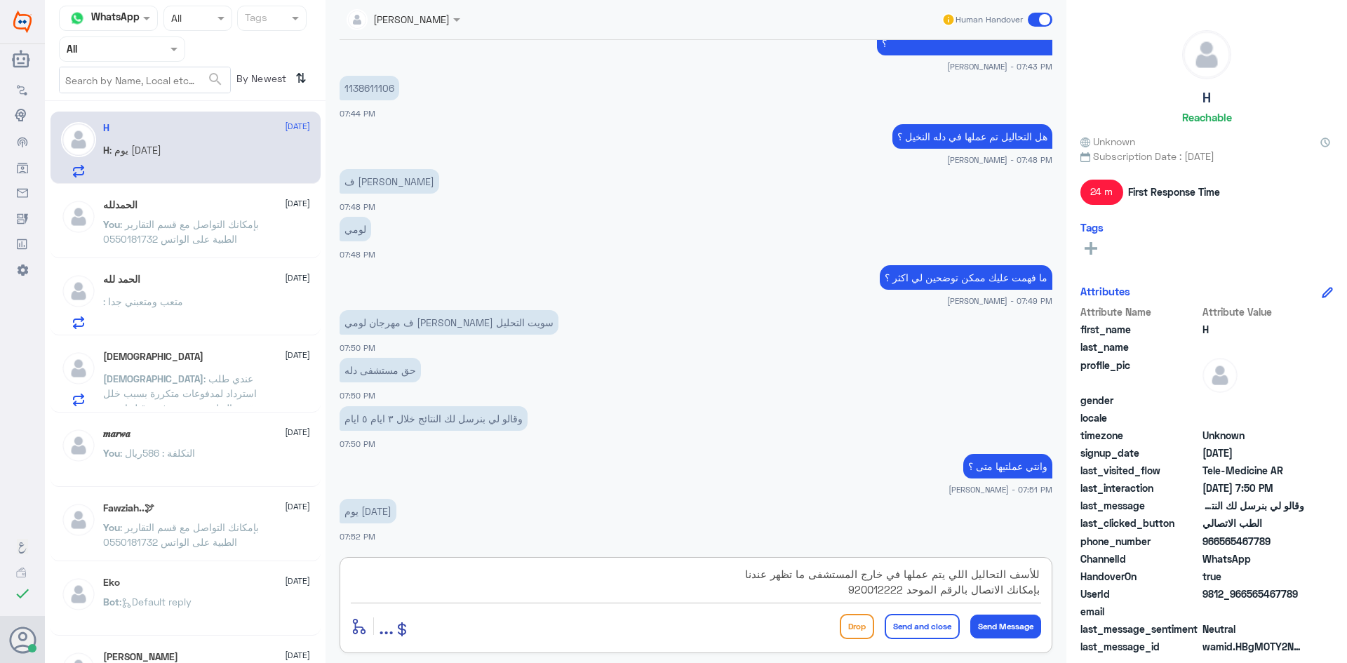
type textarea "للأسف التحاليل اللي يتم عملها في خارج المستشفى ما تظهر عندنا بإمكانك الاتصال با…"
click at [926, 627] on button "Send and close" at bounding box center [921, 626] width 75 height 25
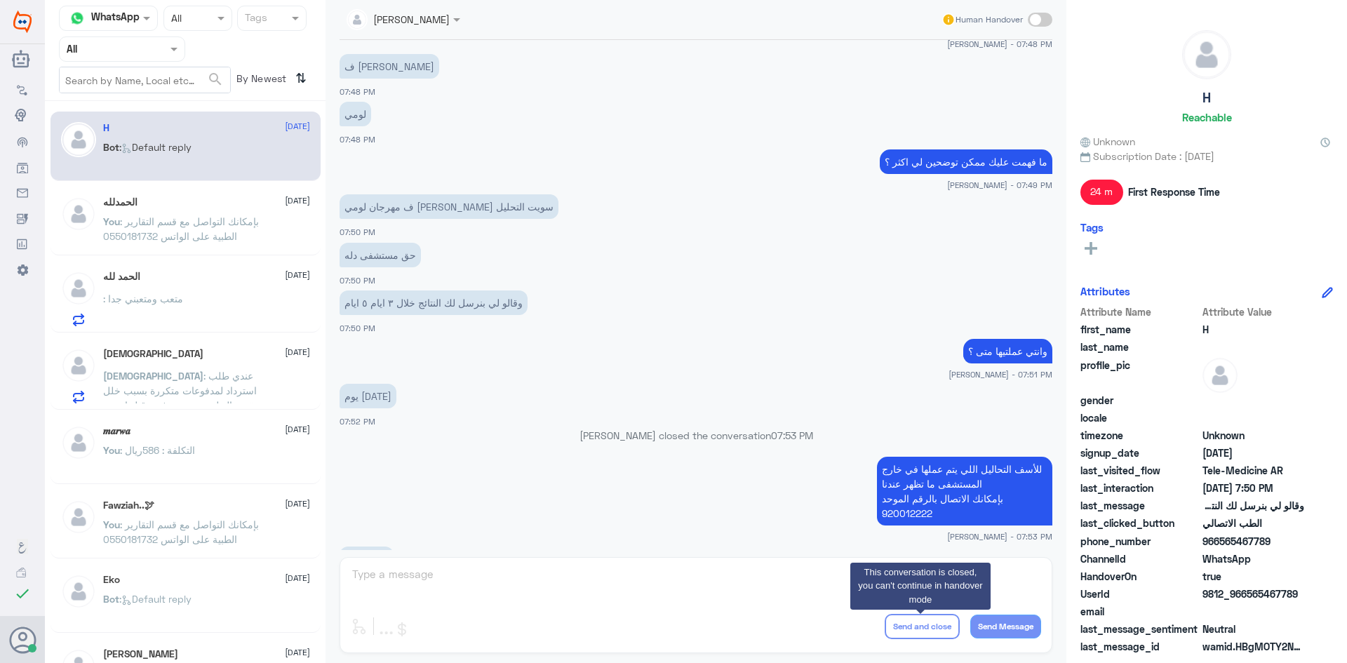
scroll to position [803, 0]
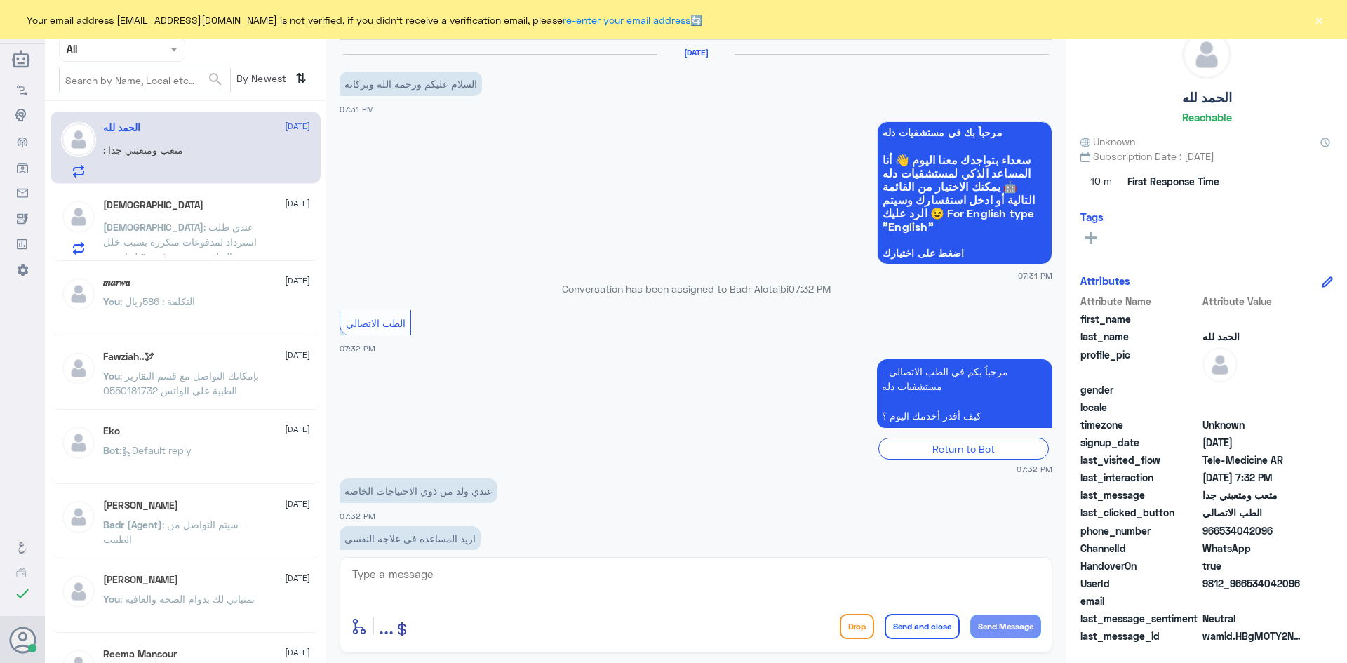
scroll to position [76, 0]
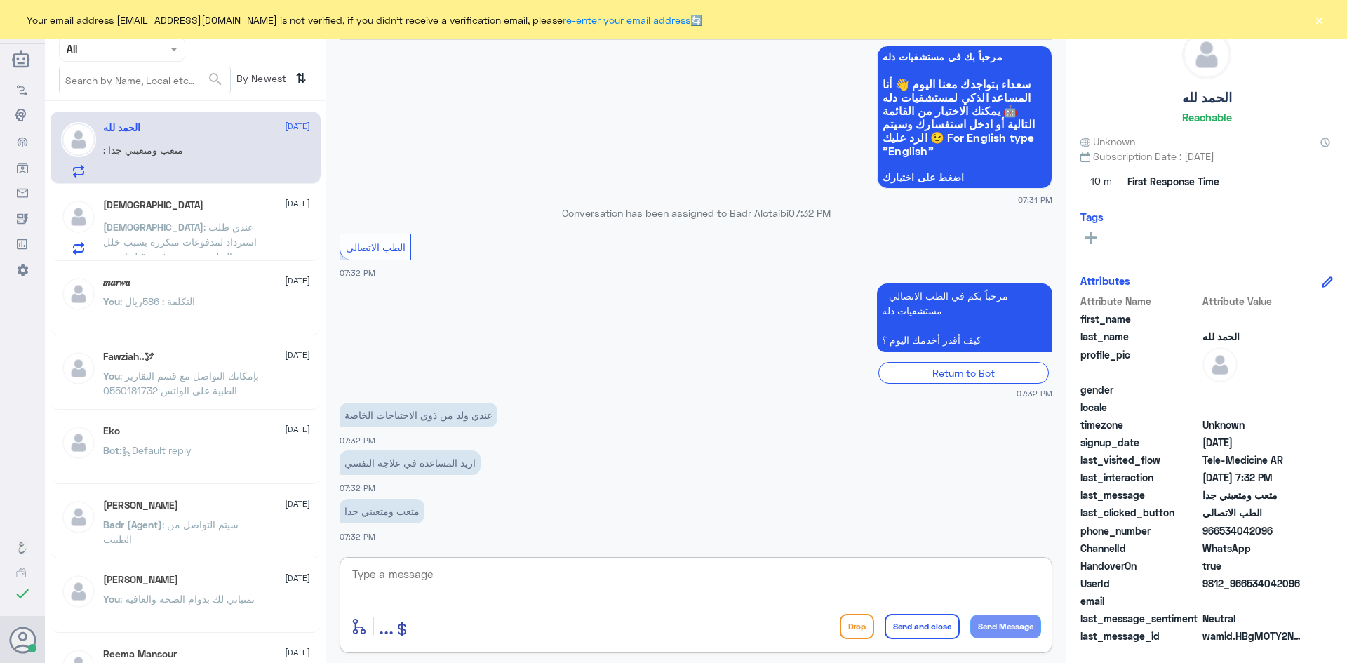
click at [481, 574] on textarea at bounding box center [696, 582] width 690 height 34
paste textarea "مرحبا معك [PERSON_NAME] من الطب الاتصالي"
type textarea "مرحبا معك [PERSON_NAME] من الطب الاتصالي"
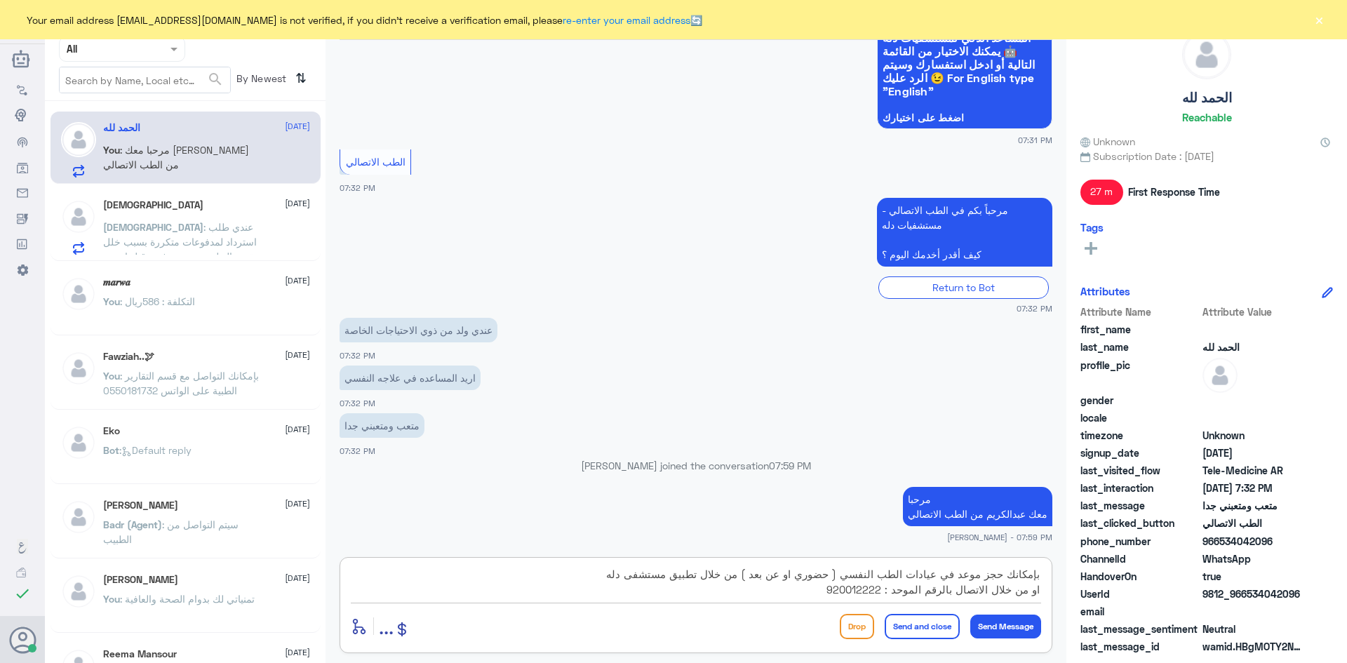
type textarea "بإمكانك حجز موعد في عيادات الطب النفسي ( حضوري او عن بعد ) من خلال تطبيق مستشفى…"
click at [928, 626] on button "Send and close" at bounding box center [921, 626] width 75 height 25
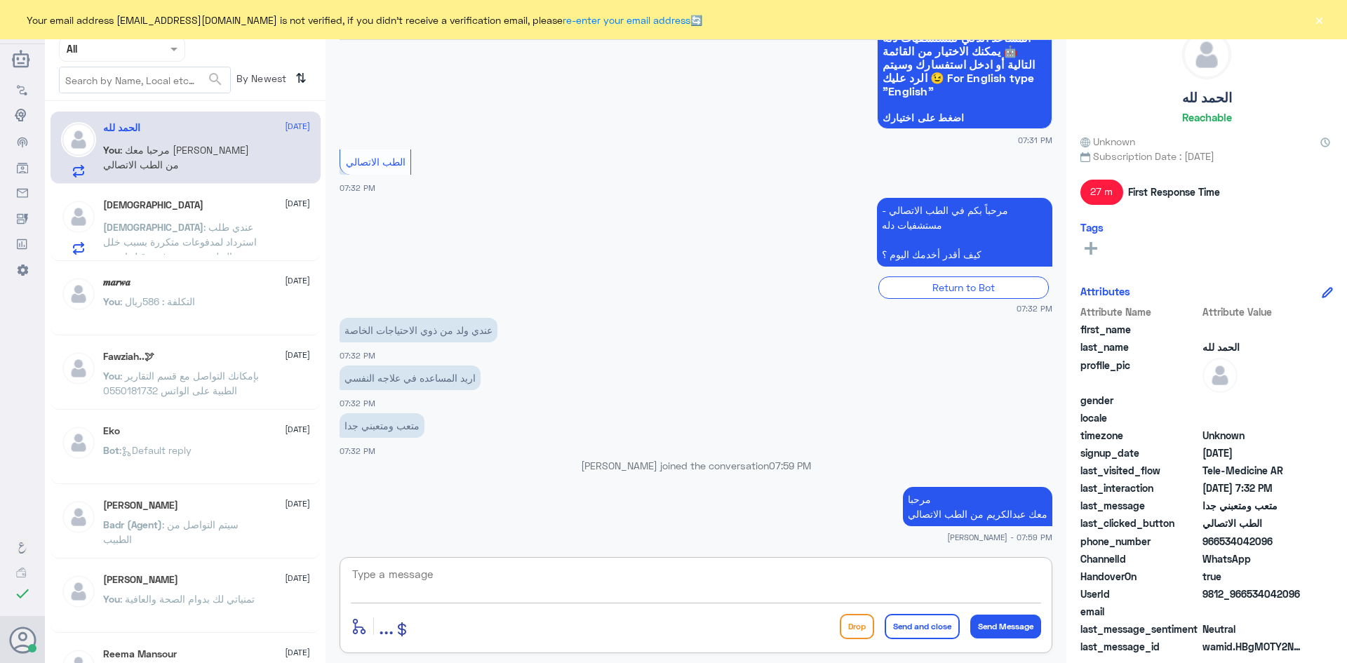
scroll to position [239, 0]
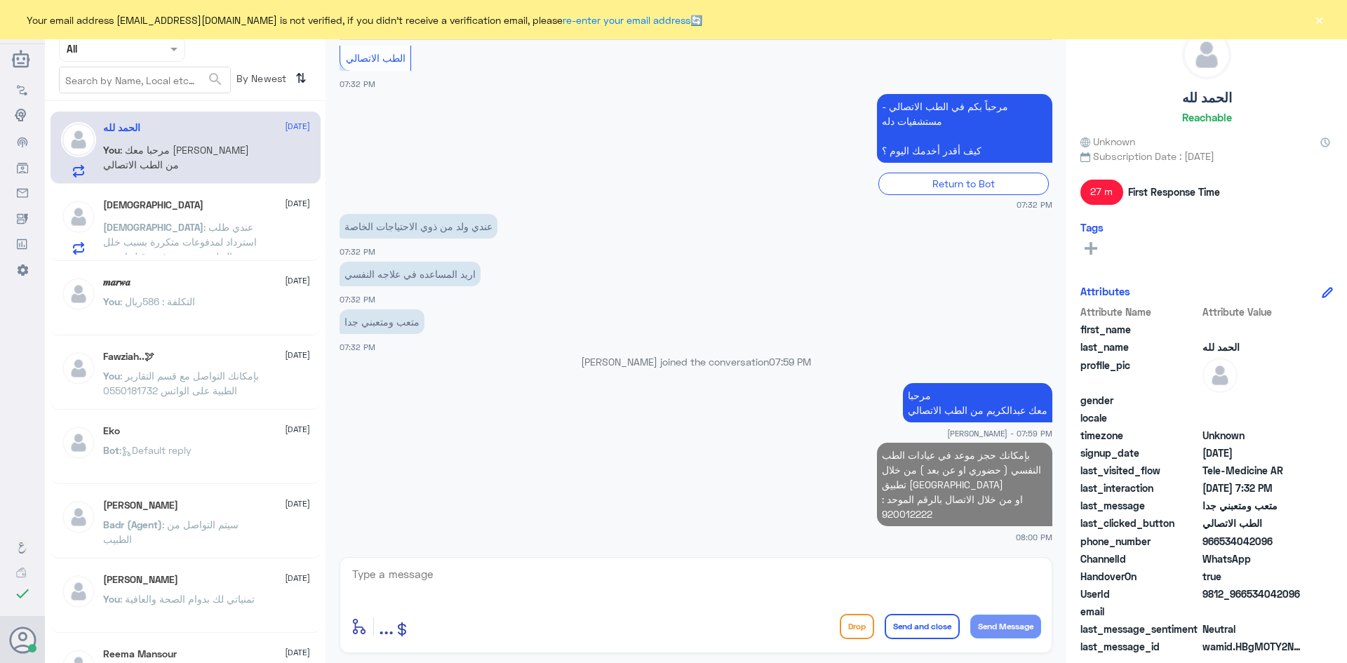
click at [271, 222] on div "[PERSON_NAME] [DATE] [DEMOGRAPHIC_DATA] : عندي طلب استرداد لمدفوعات متكررة بسبب…" at bounding box center [206, 226] width 207 height 55
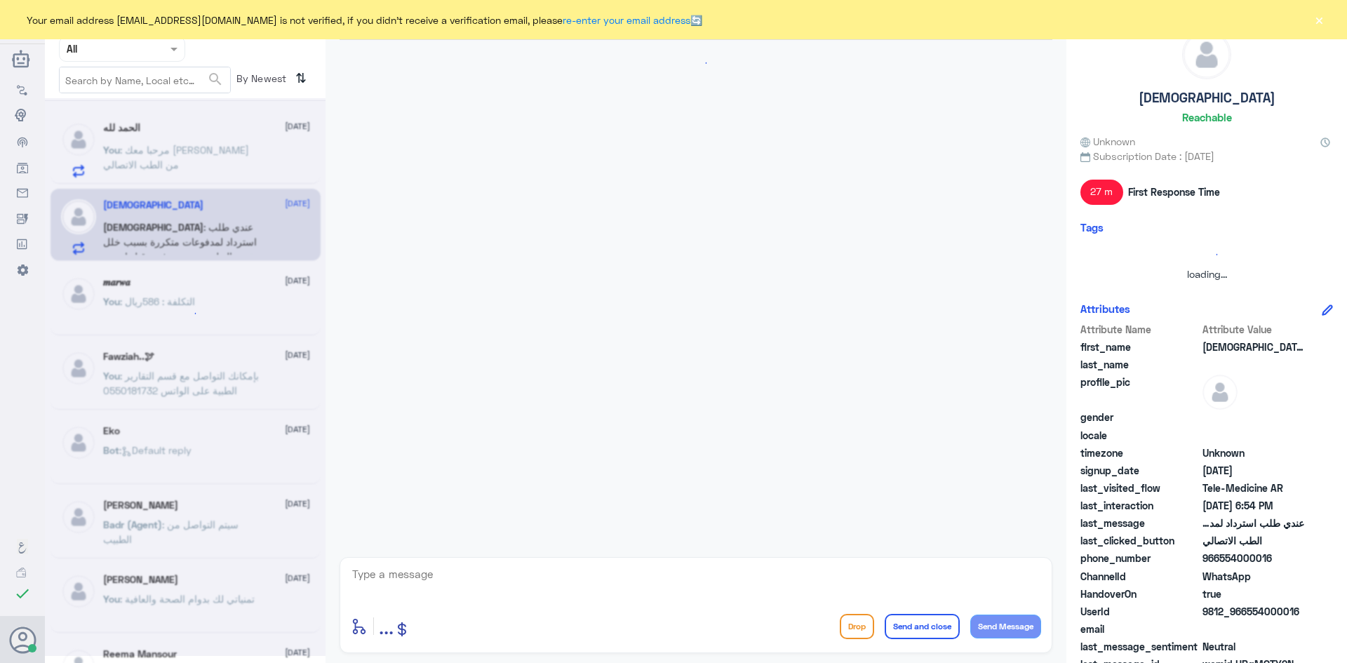
click at [222, 301] on div at bounding box center [185, 377] width 281 height 558
click at [231, 130] on div at bounding box center [185, 377] width 281 height 558
click at [605, 583] on textarea at bounding box center [696, 582] width 690 height 34
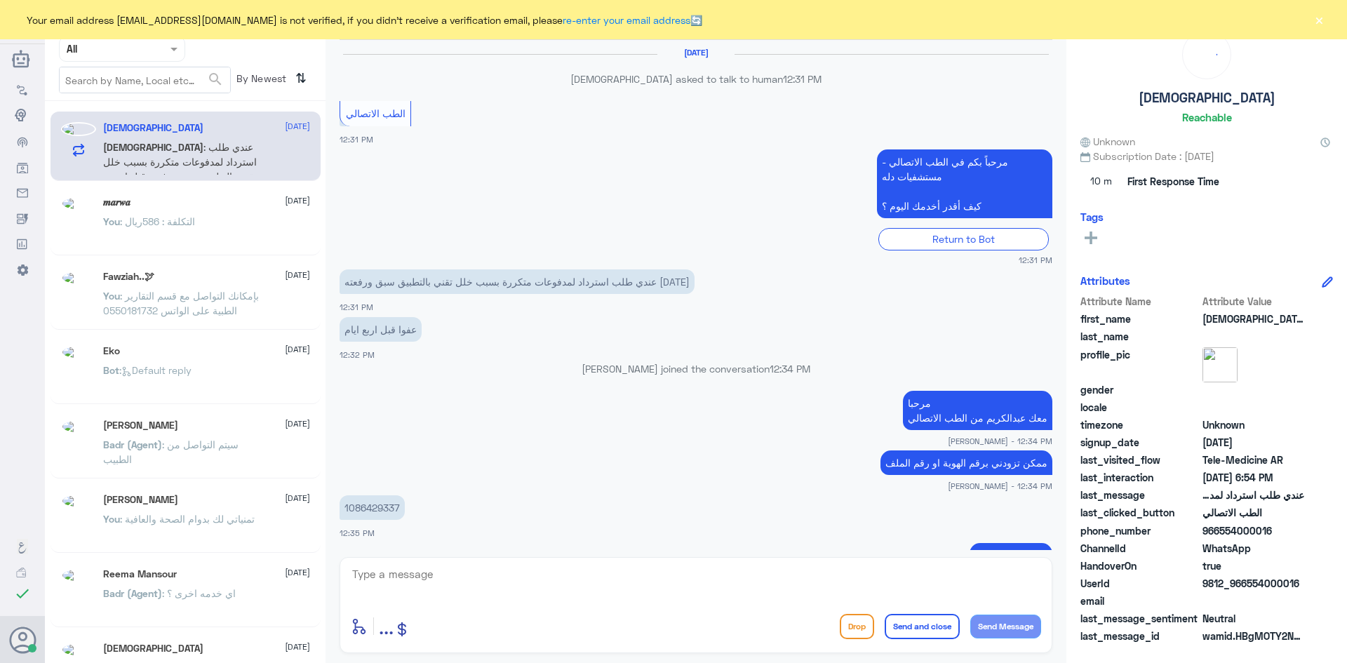
scroll to position [687, 0]
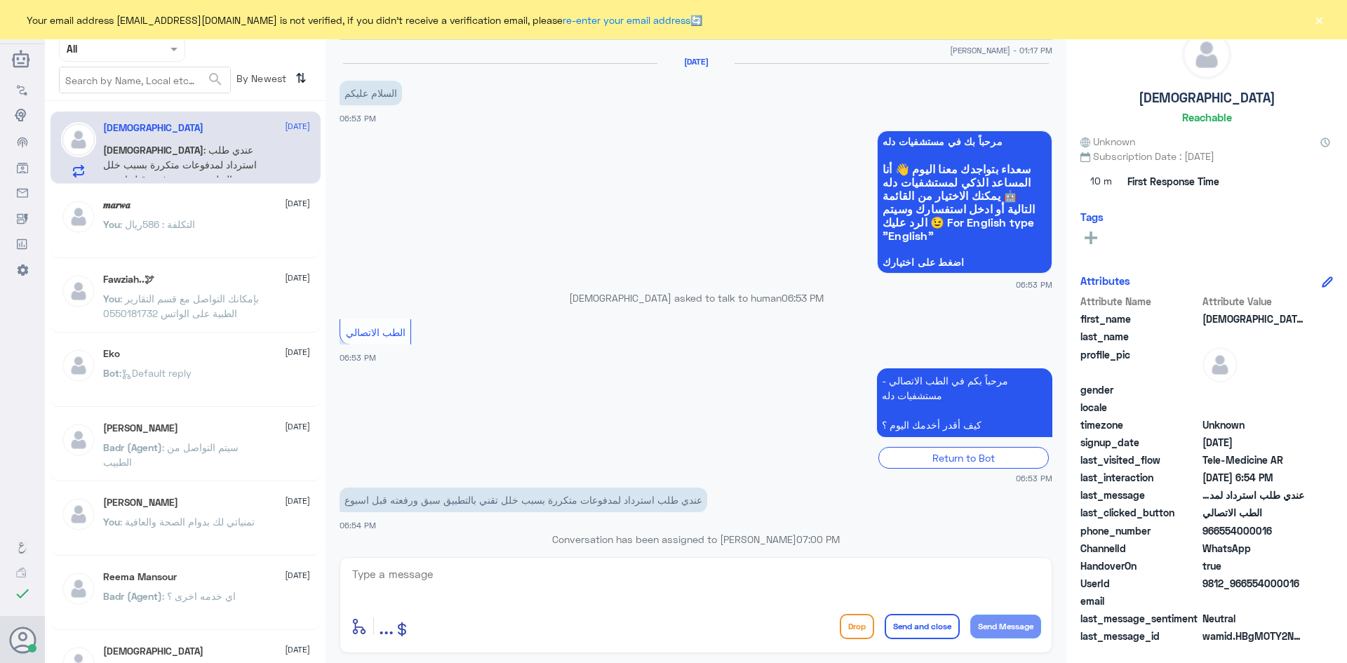
click at [1320, 20] on button "×" at bounding box center [1318, 20] width 14 height 14
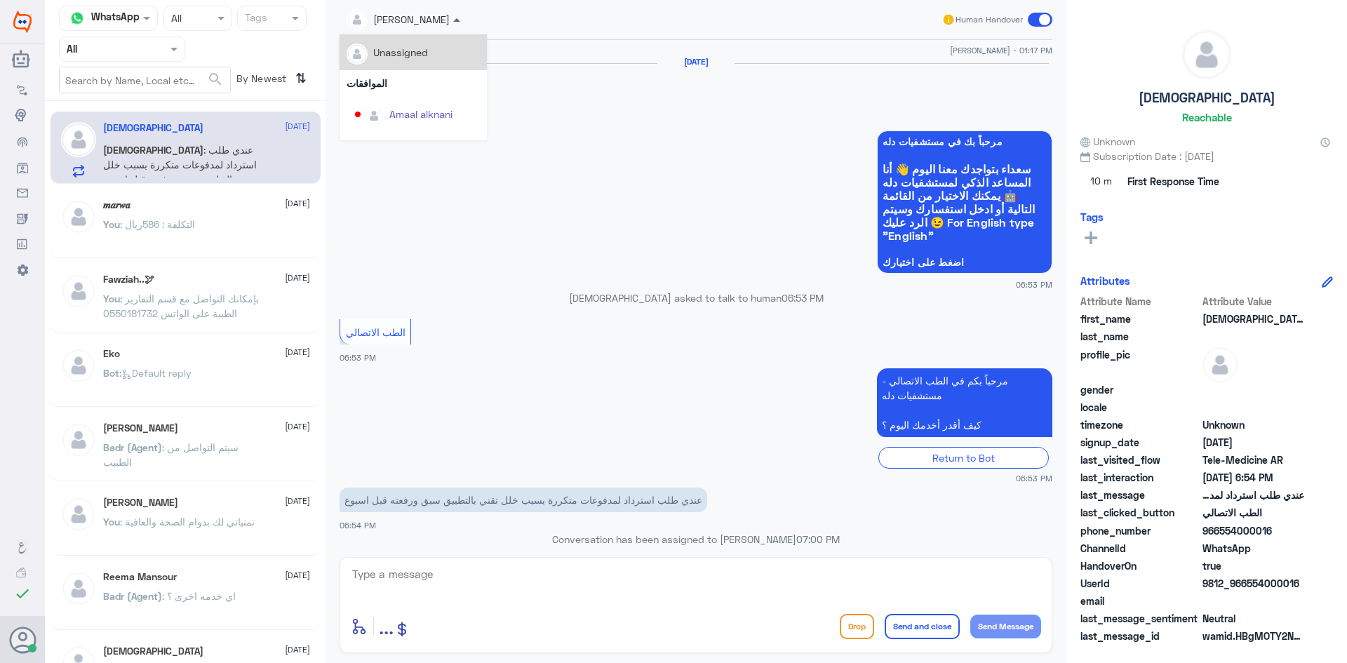
click at [457, 20] on span at bounding box center [456, 20] width 7 height 4
click at [670, 233] on app-msgs-whats-app-list "مرحباً بك في مستشفيات دله سعداء بتواجدك معنا اليوم 👋 أنا المساعد الذكي لمستشفيا…" at bounding box center [695, 202] width 713 height 144
drag, startPoint x: 1297, startPoint y: 581, endPoint x: 1246, endPoint y: 581, distance: 51.9
click at [1246, 581] on span "9812_966554000016" at bounding box center [1253, 583] width 102 height 15
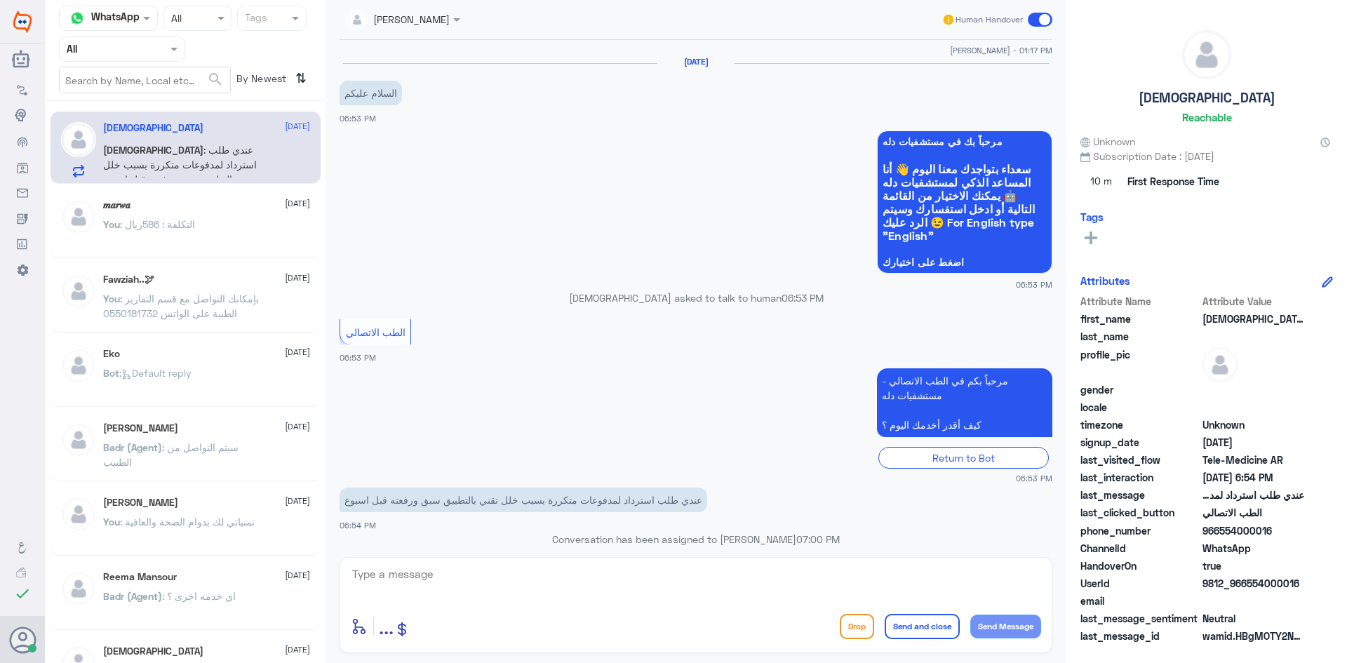
copy span "554000016"
click at [807, 575] on textarea at bounding box center [696, 582] width 690 height 34
type textarea "راح يتم التواصل معك"
click at [913, 630] on button "Send and close" at bounding box center [921, 626] width 75 height 25
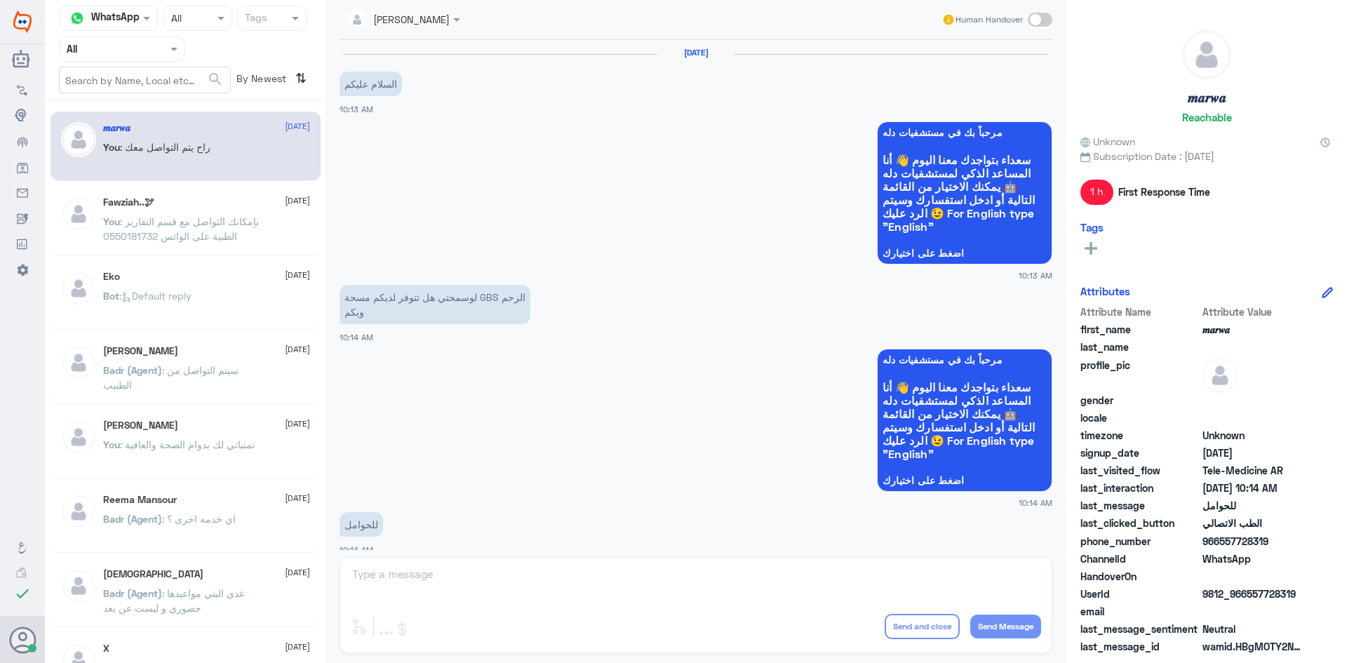
scroll to position [709, 0]
